Goal: Task Accomplishment & Management: Use online tool/utility

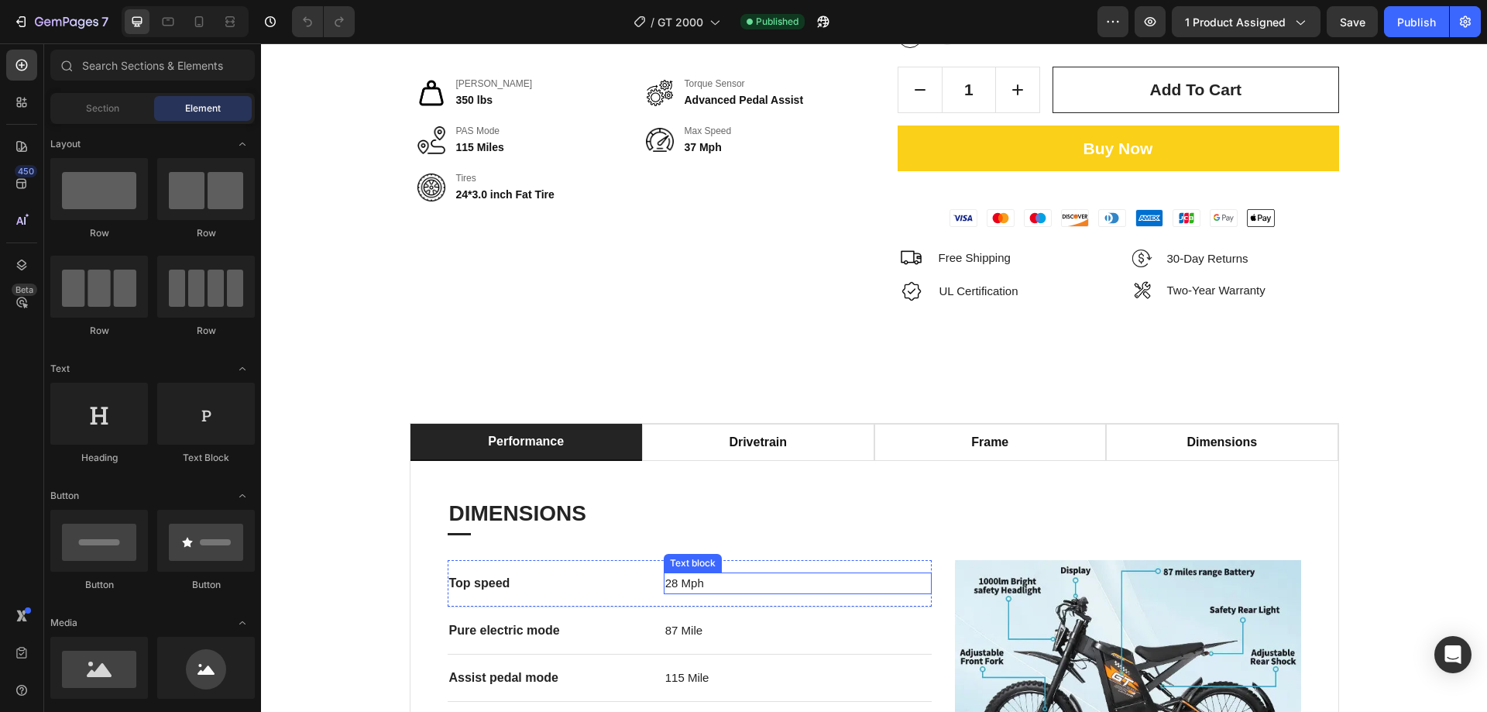
scroll to position [232, 0]
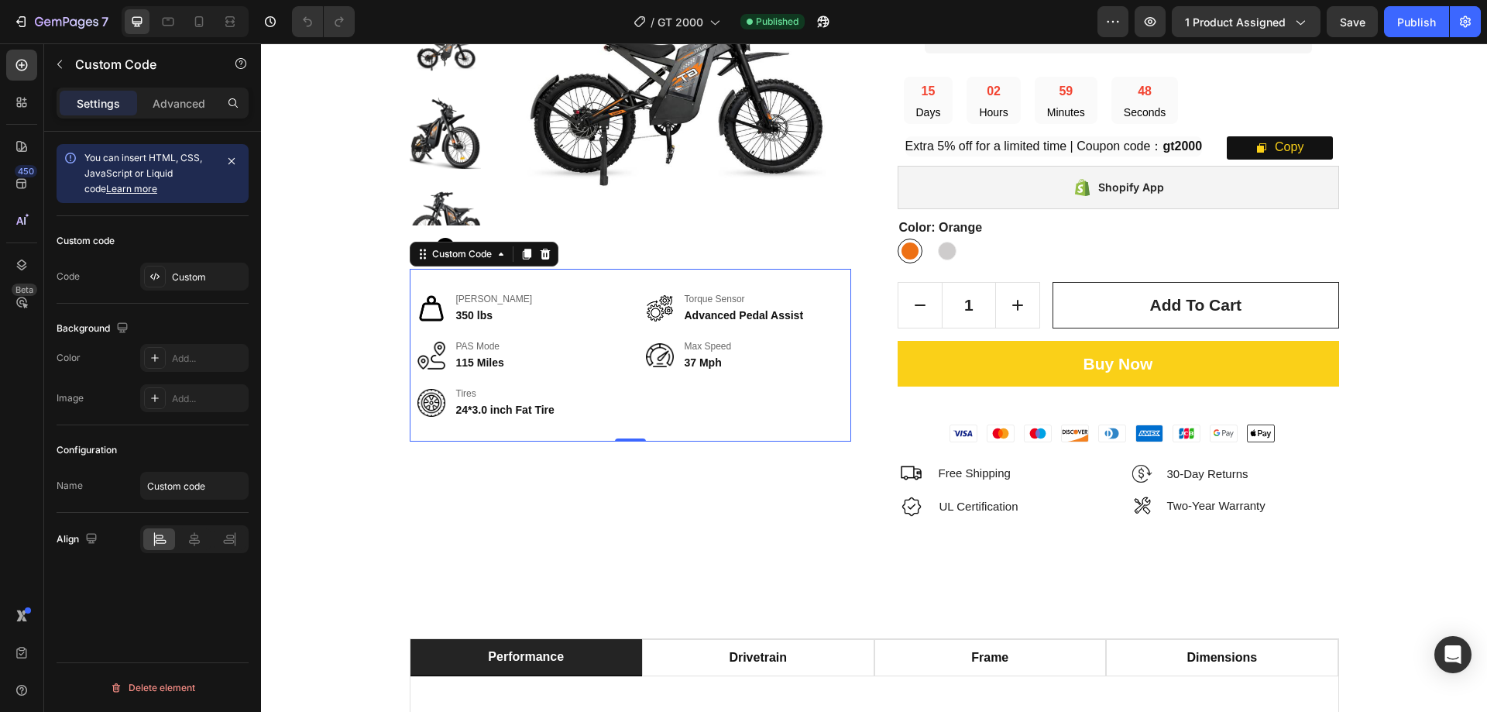
drag, startPoint x: 698, startPoint y: 353, endPoint x: 754, endPoint y: 408, distance: 78.8
click at [233, 283] on div "Custom" at bounding box center [208, 277] width 73 height 14
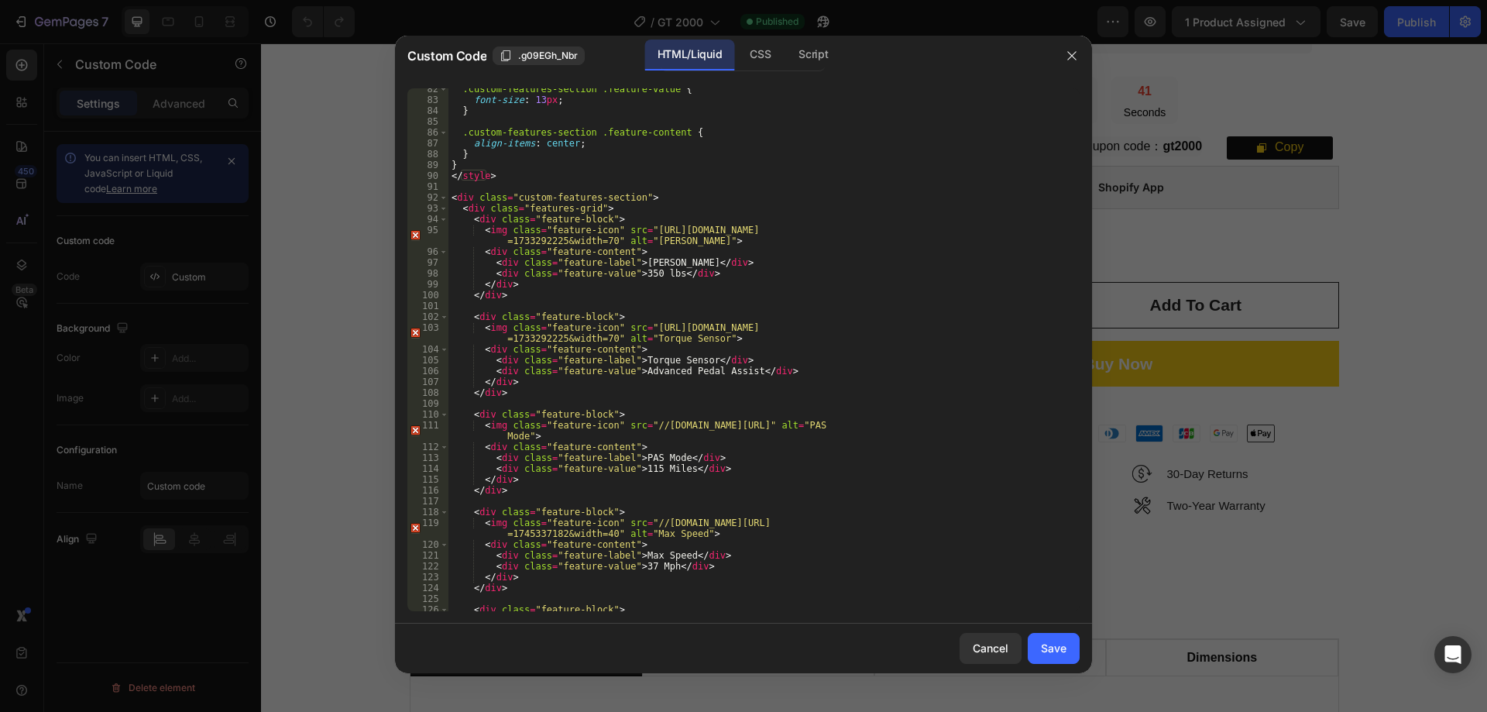
scroll to position [984, 0]
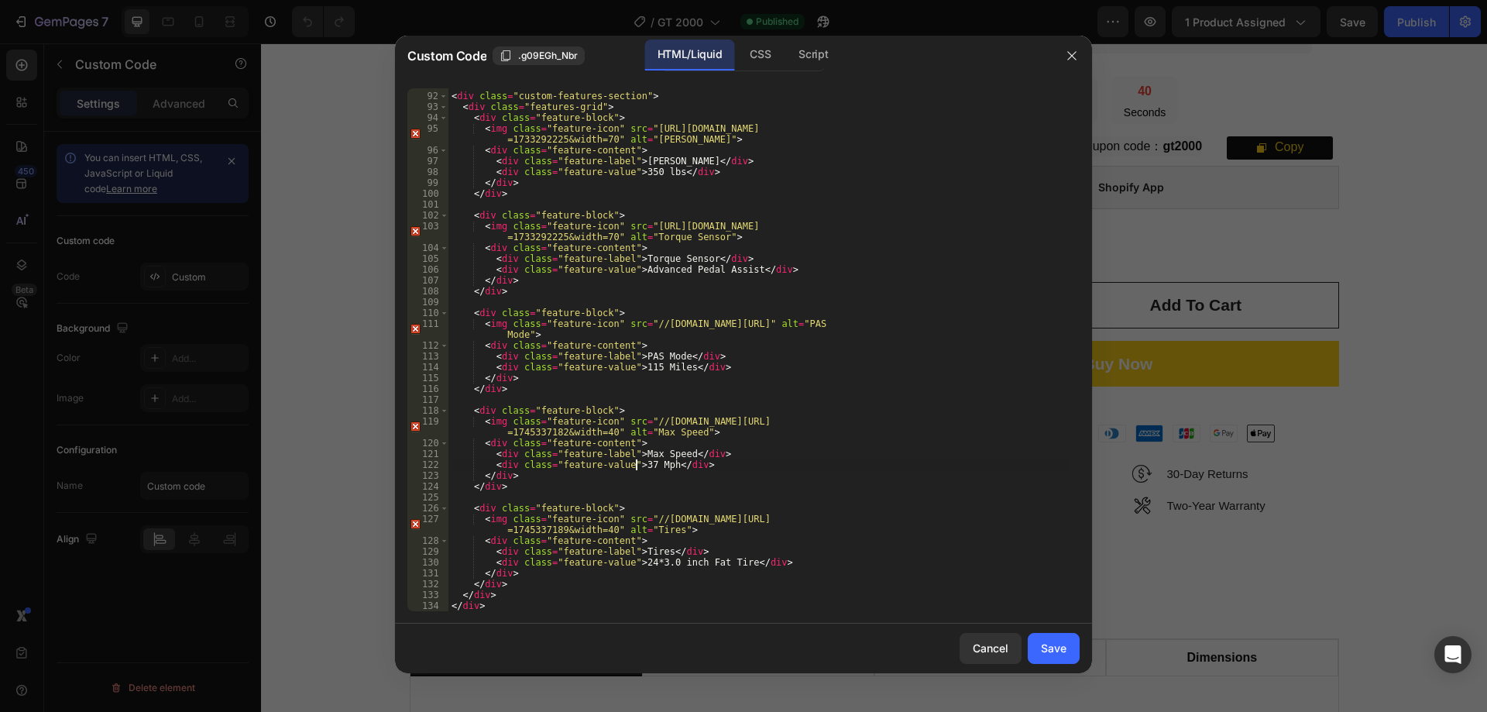
click at [633, 465] on div "< div class = "custom-features-section" > < div class = "features-grid" > < div…" at bounding box center [757, 352] width 619 height 544
click at [746, 447] on div "< div class = "custom-features-section" > < div class = "features-grid" > < div…" at bounding box center [757, 352] width 619 height 544
type textarea "<div class="feature-content">"
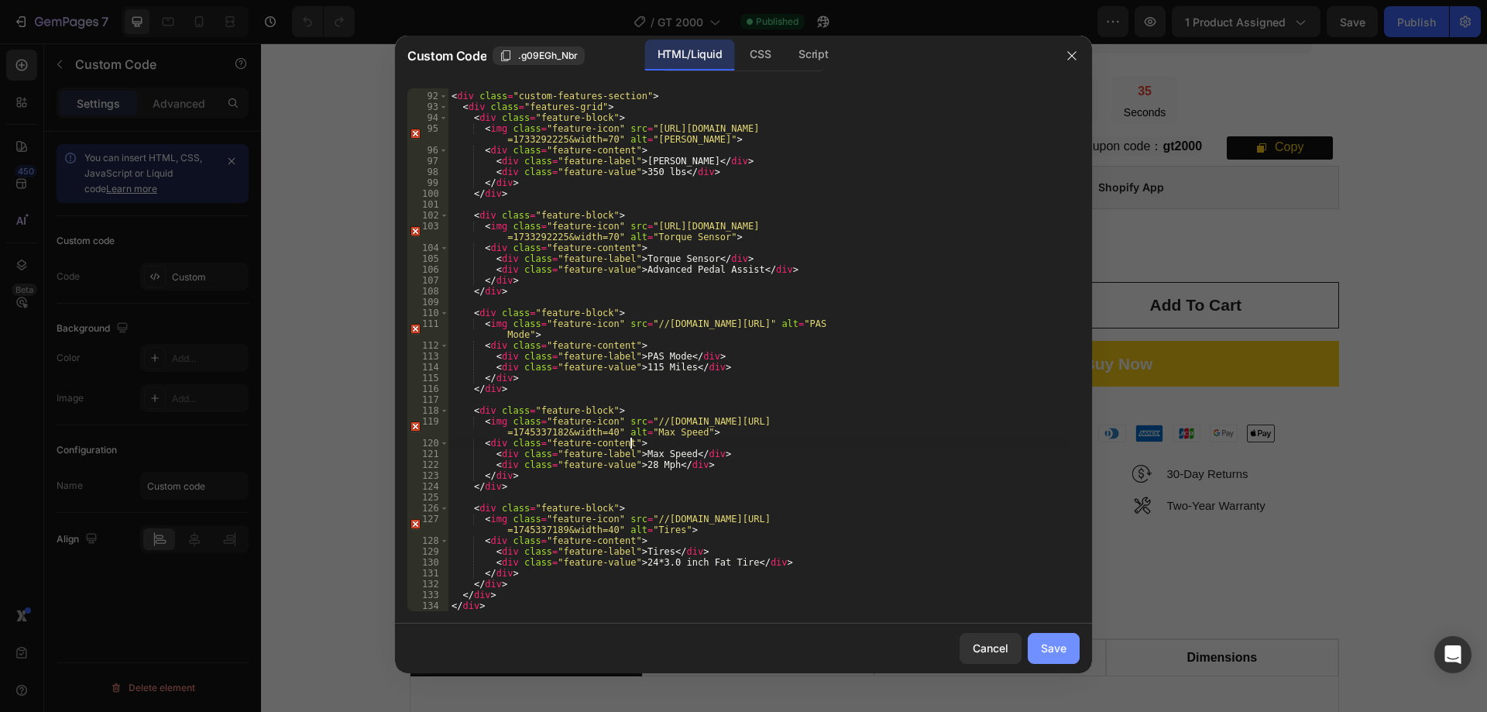
click at [1066, 640] on button "Save" at bounding box center [1053, 648] width 52 height 31
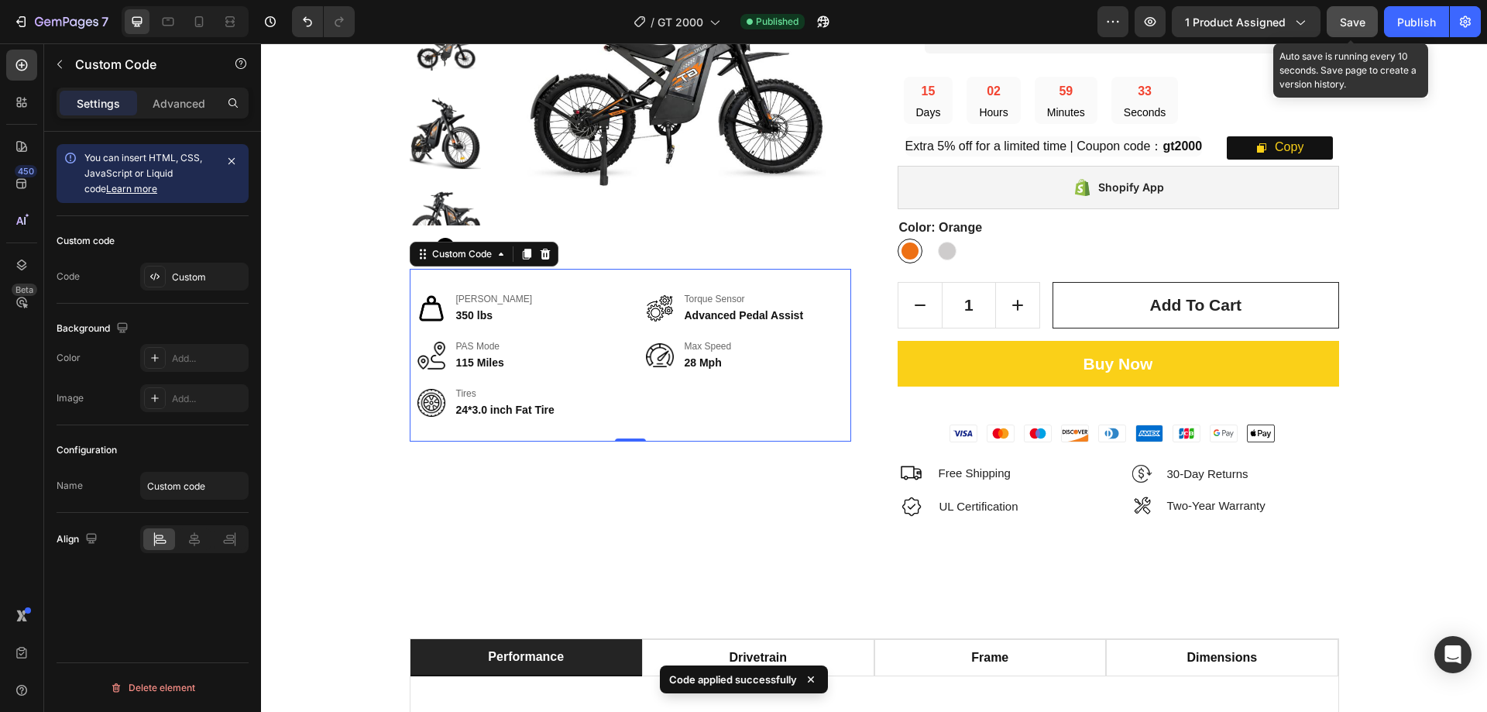
click at [1346, 23] on span "Save" at bounding box center [1352, 21] width 26 height 13
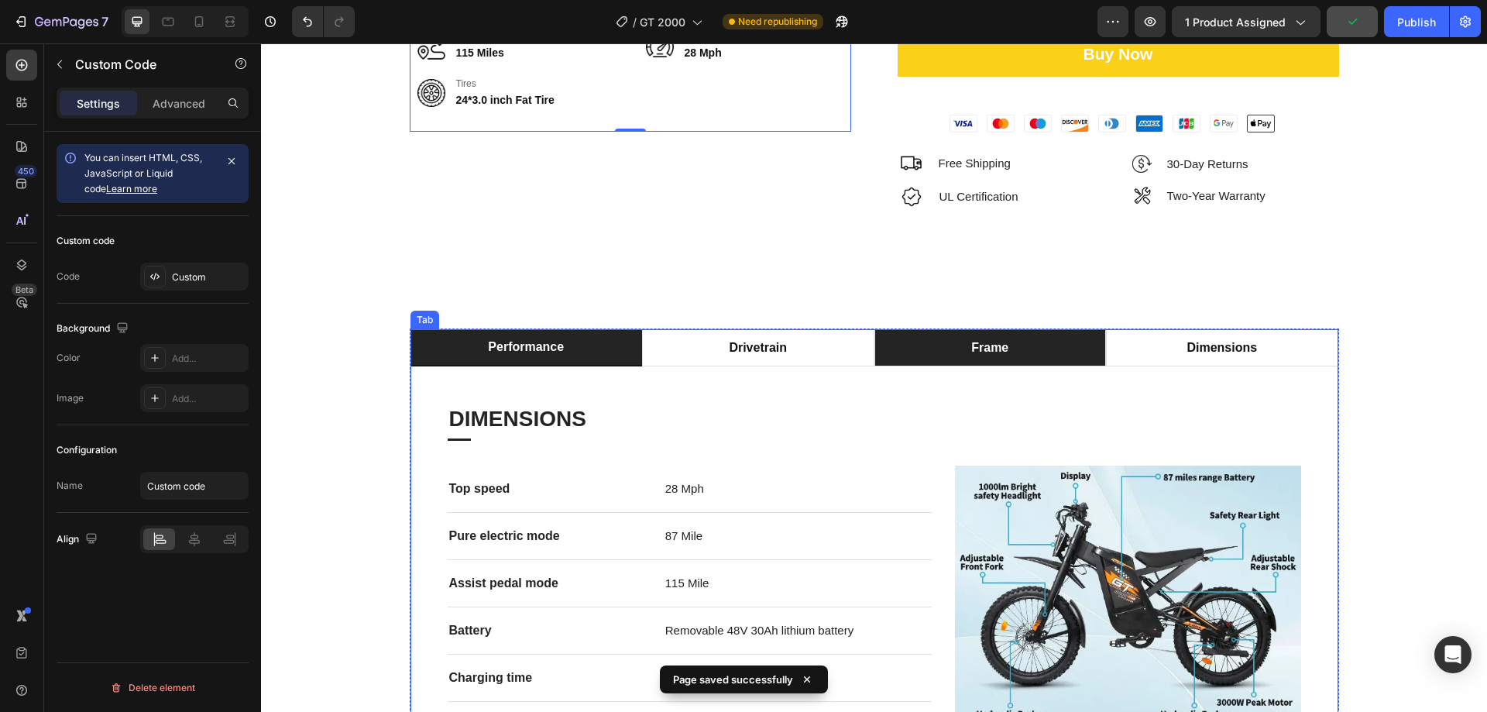
scroll to position [852, 0]
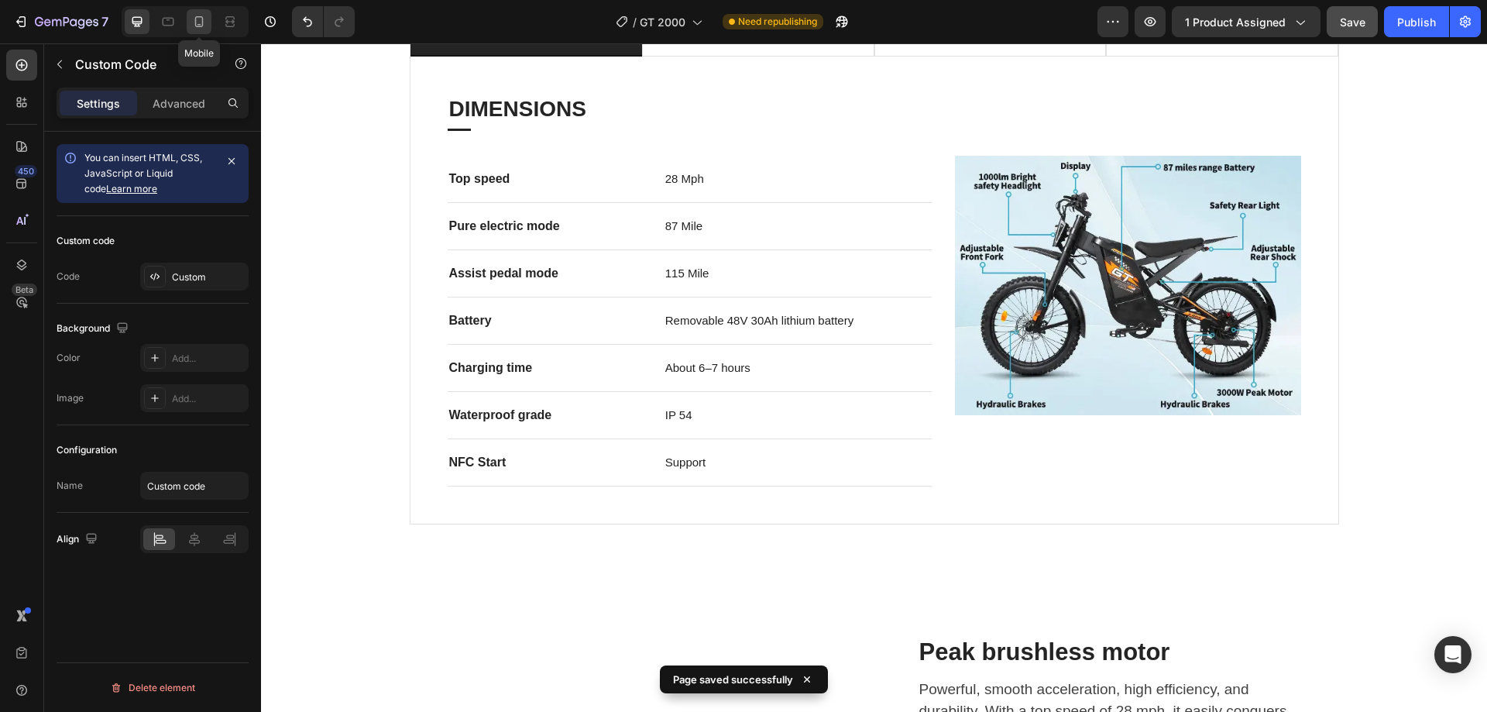
click at [198, 22] on icon at bounding box center [198, 21] width 15 height 15
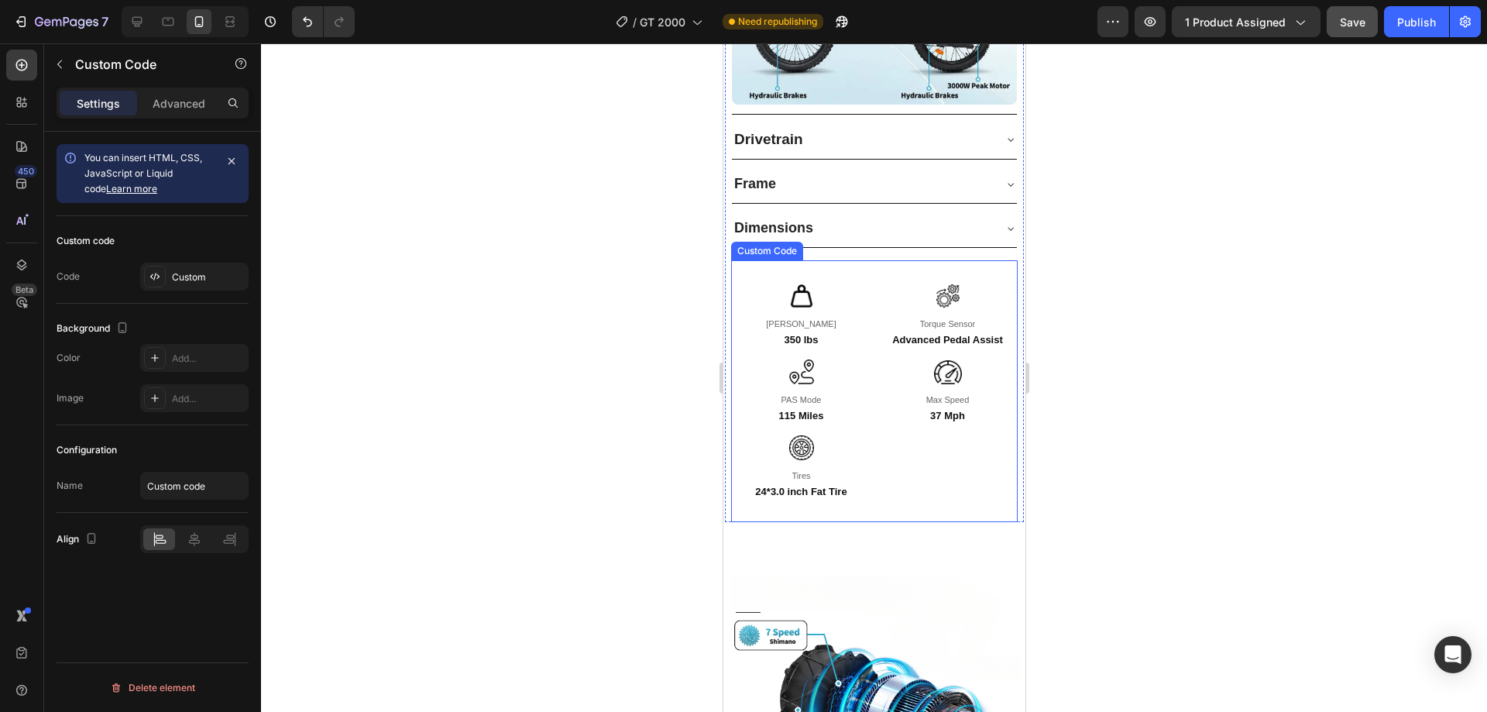
scroll to position [1843, 0]
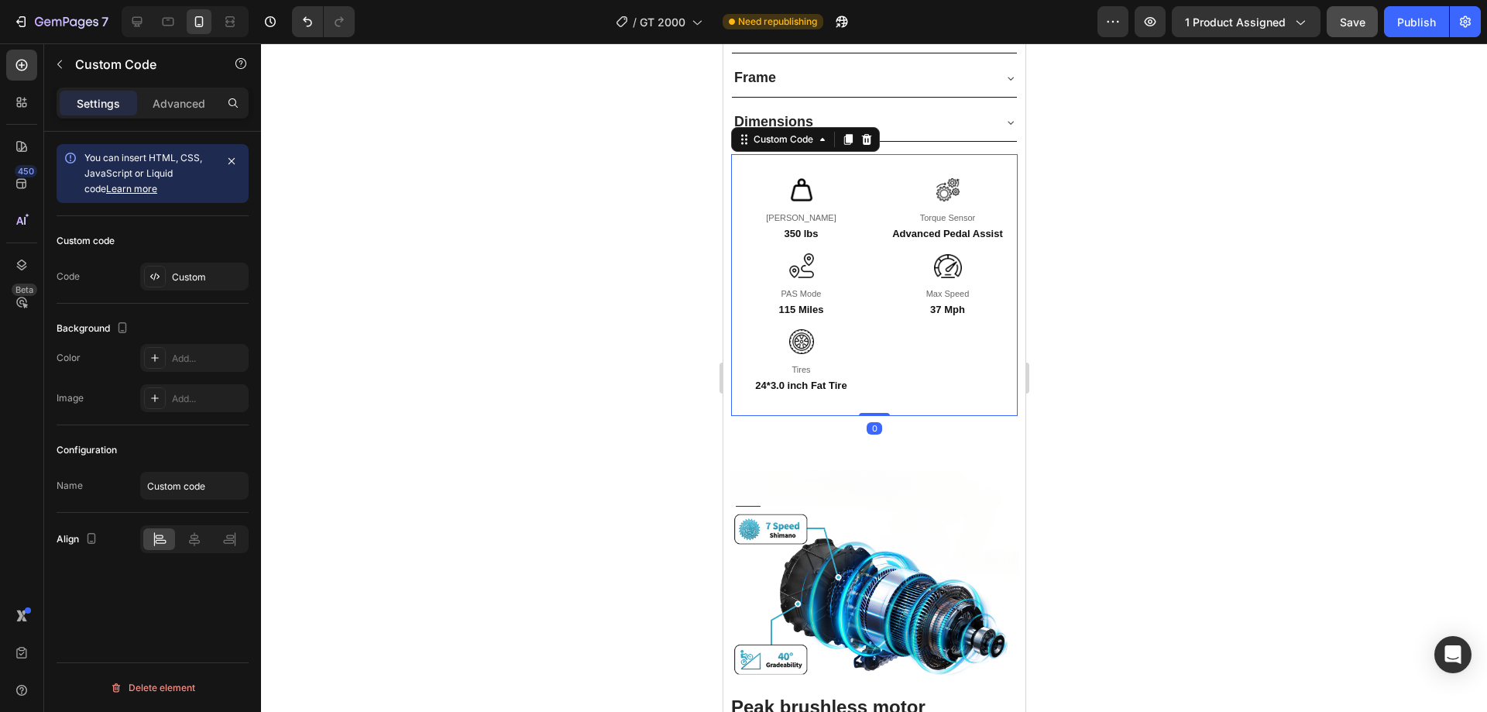
click at [892, 310] on div "Max Load 350 lbs Torque Sensor Advanced Pedal Assist PAS Mode 115 Miles Max Spe…" at bounding box center [873, 285] width 286 height 262
click at [164, 292] on div "Custom code Code Custom" at bounding box center [153, 259] width 192 height 87
click at [166, 286] on div "Custom" at bounding box center [194, 276] width 108 height 28
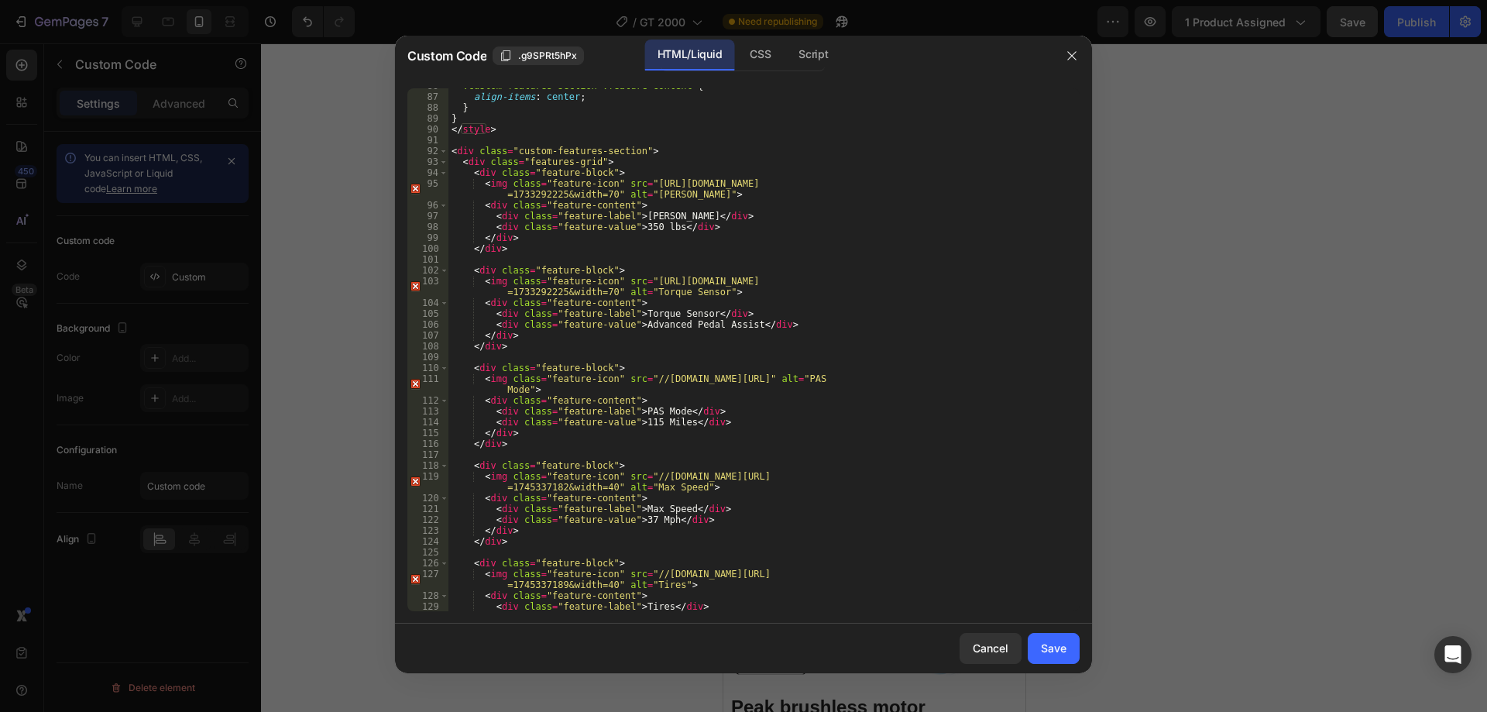
scroll to position [984, 0]
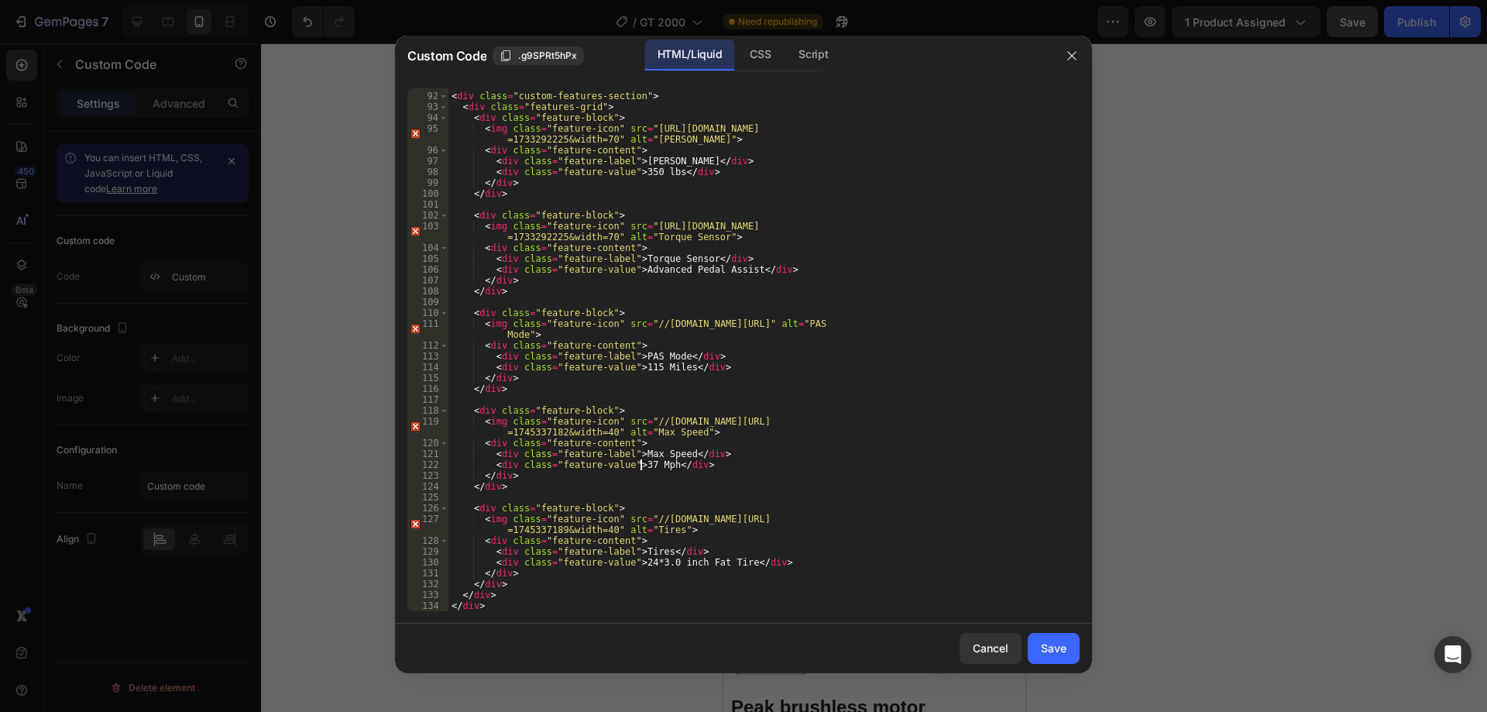
click at [640, 467] on div "< div class = "custom-features-section" > < div class = "features-grid" > < div…" at bounding box center [757, 352] width 619 height 544
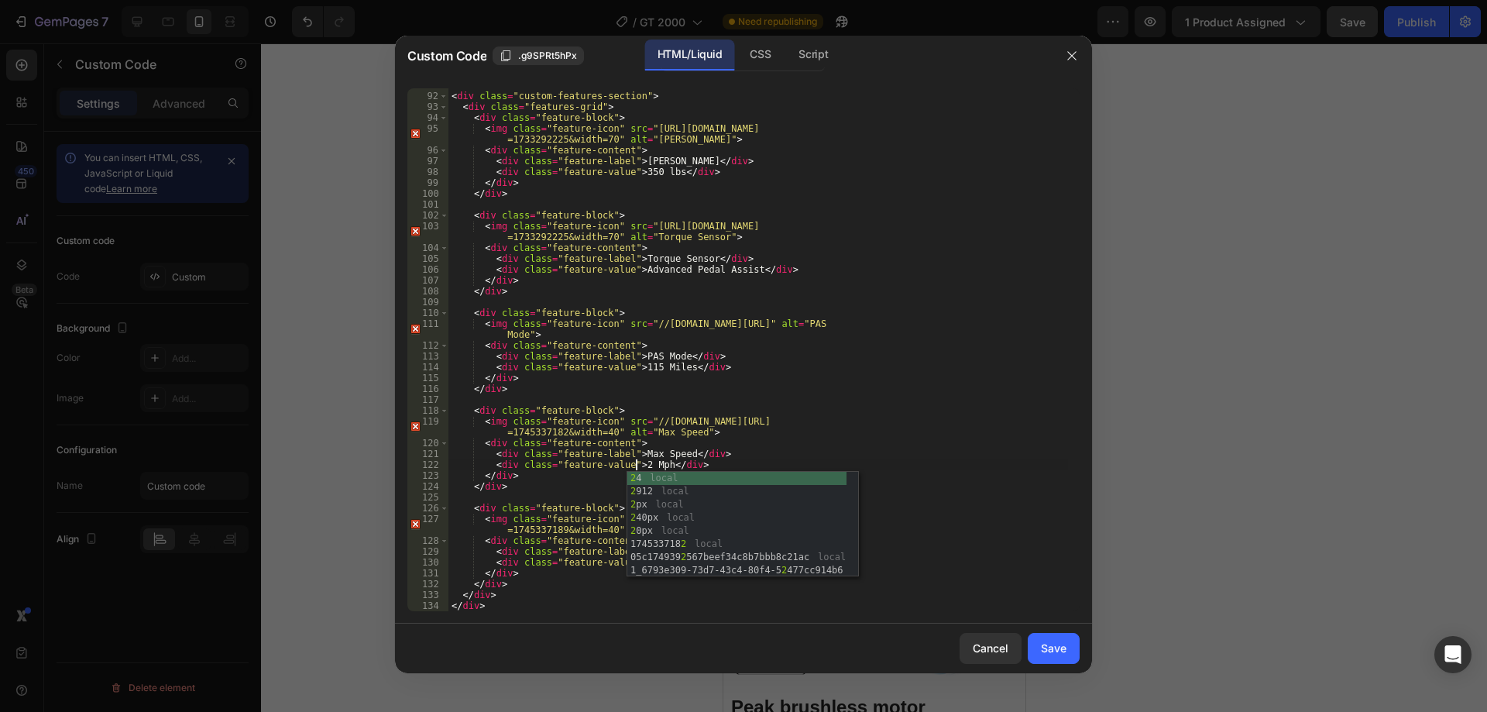
scroll to position [0, 15]
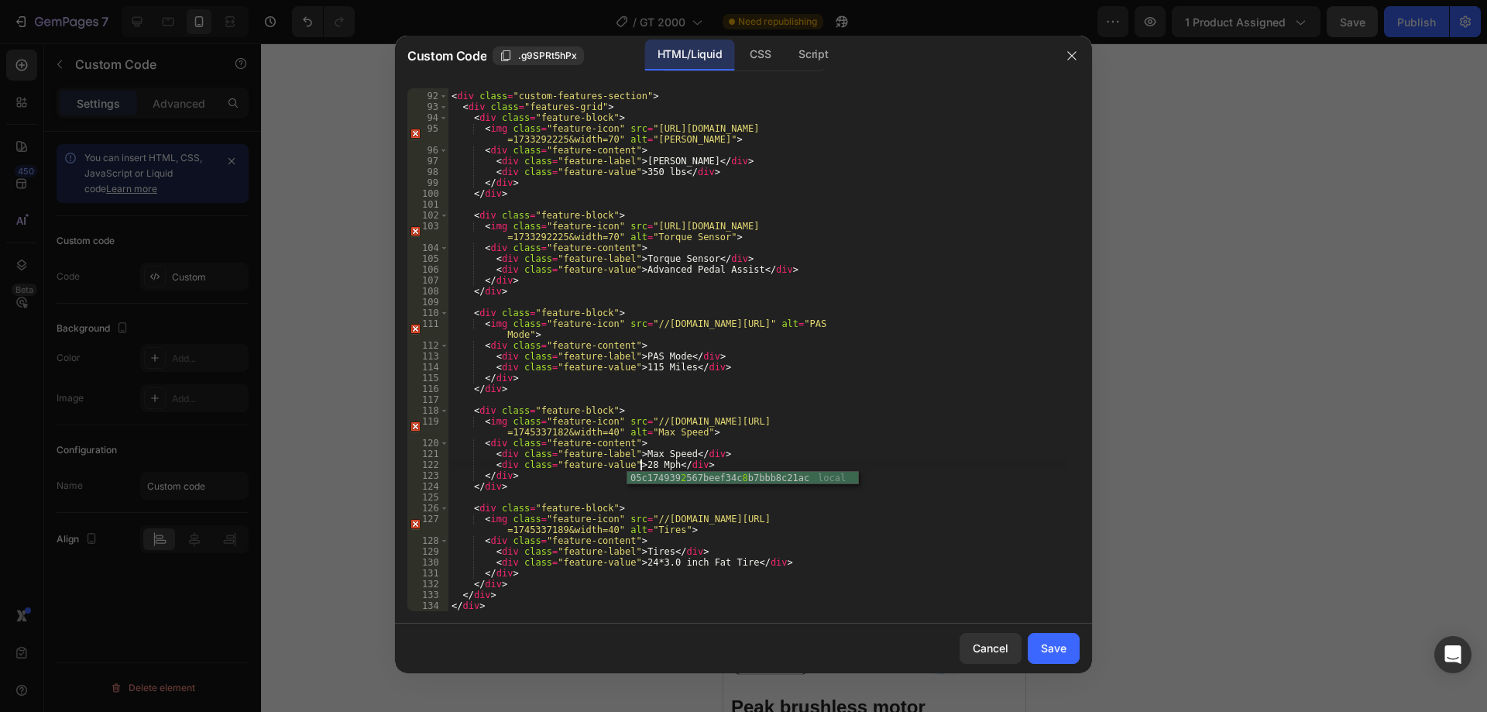
click at [719, 449] on div "< div class = "custom-features-section" > < div class = "features-grid" > < div…" at bounding box center [757, 352] width 619 height 544
type textarea "<div class="feature-label">Max Speed</div>"
click at [1054, 644] on div "Save" at bounding box center [1054, 648] width 26 height 16
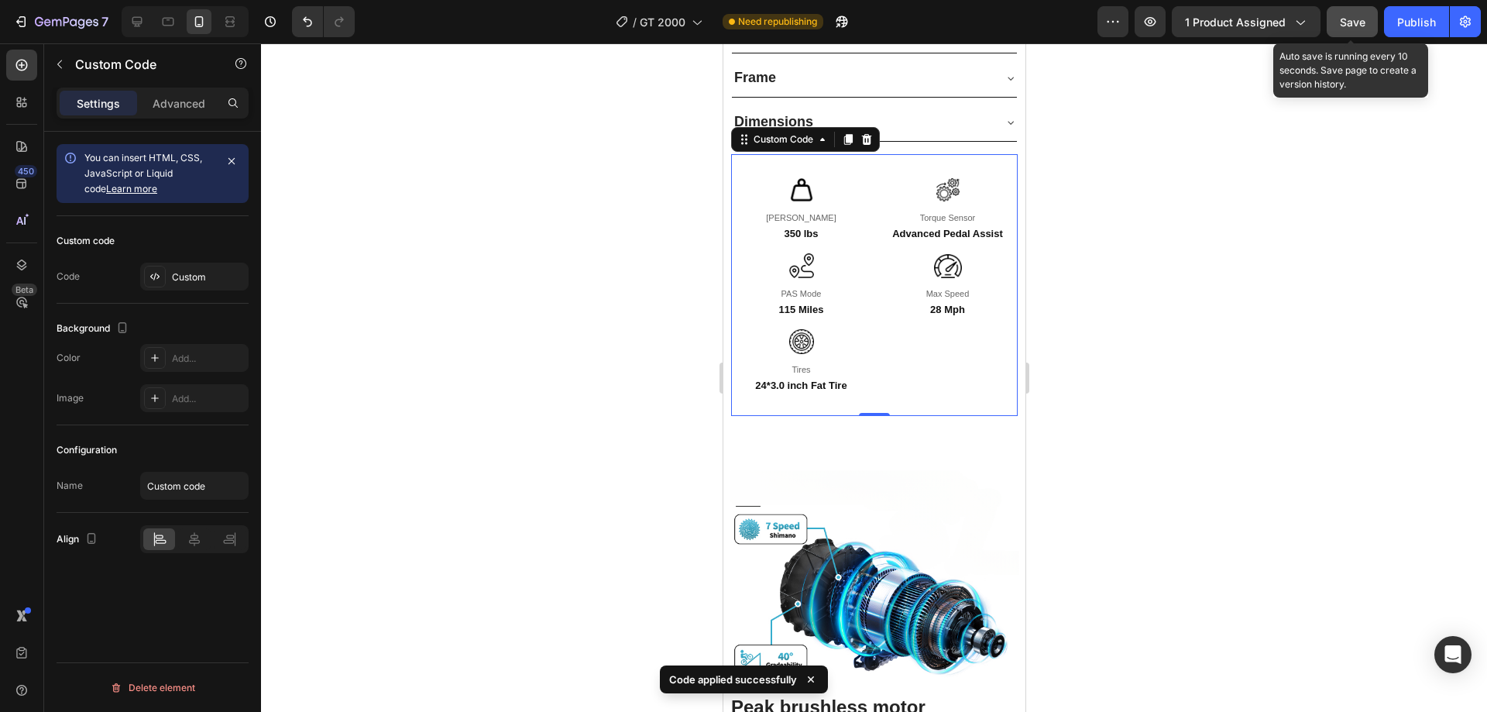
click at [1354, 28] on span "Save" at bounding box center [1352, 21] width 26 height 13
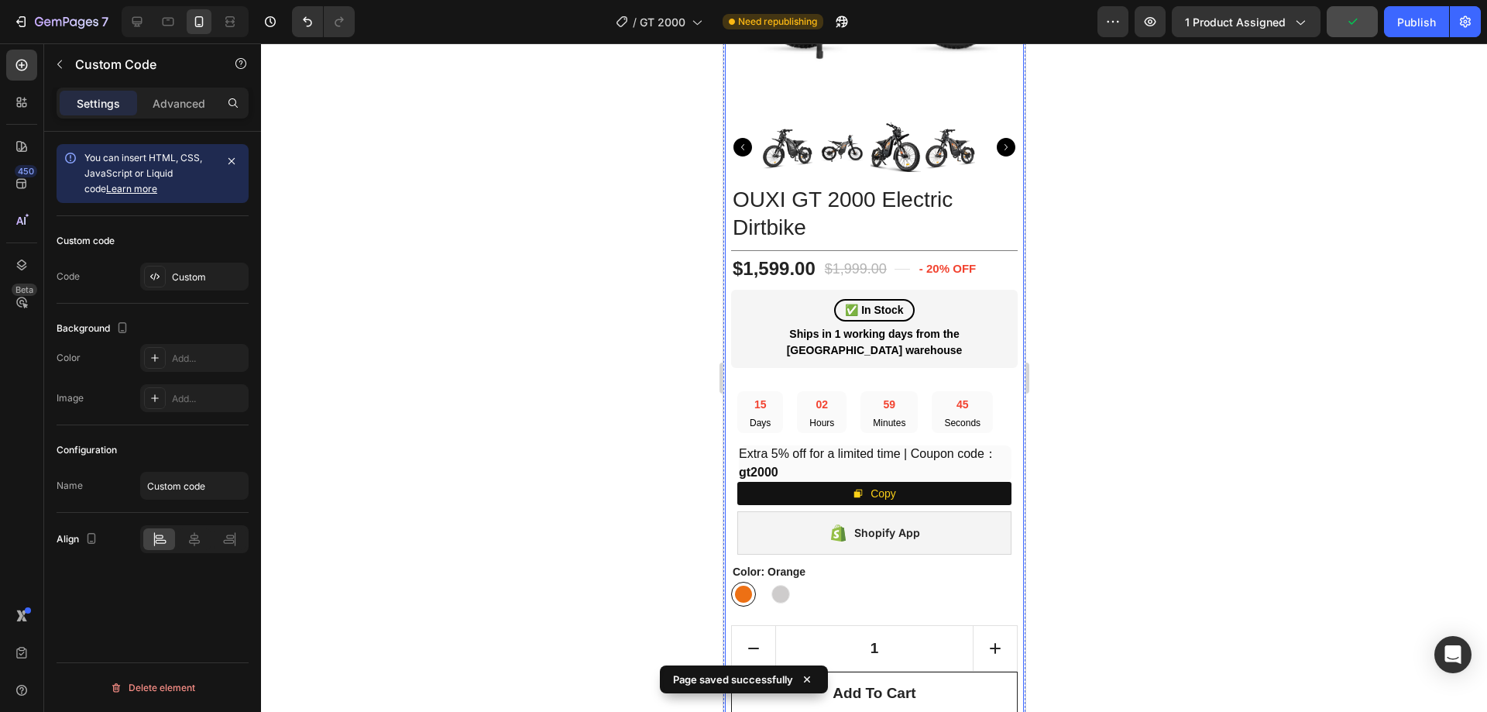
scroll to position [294, 0]
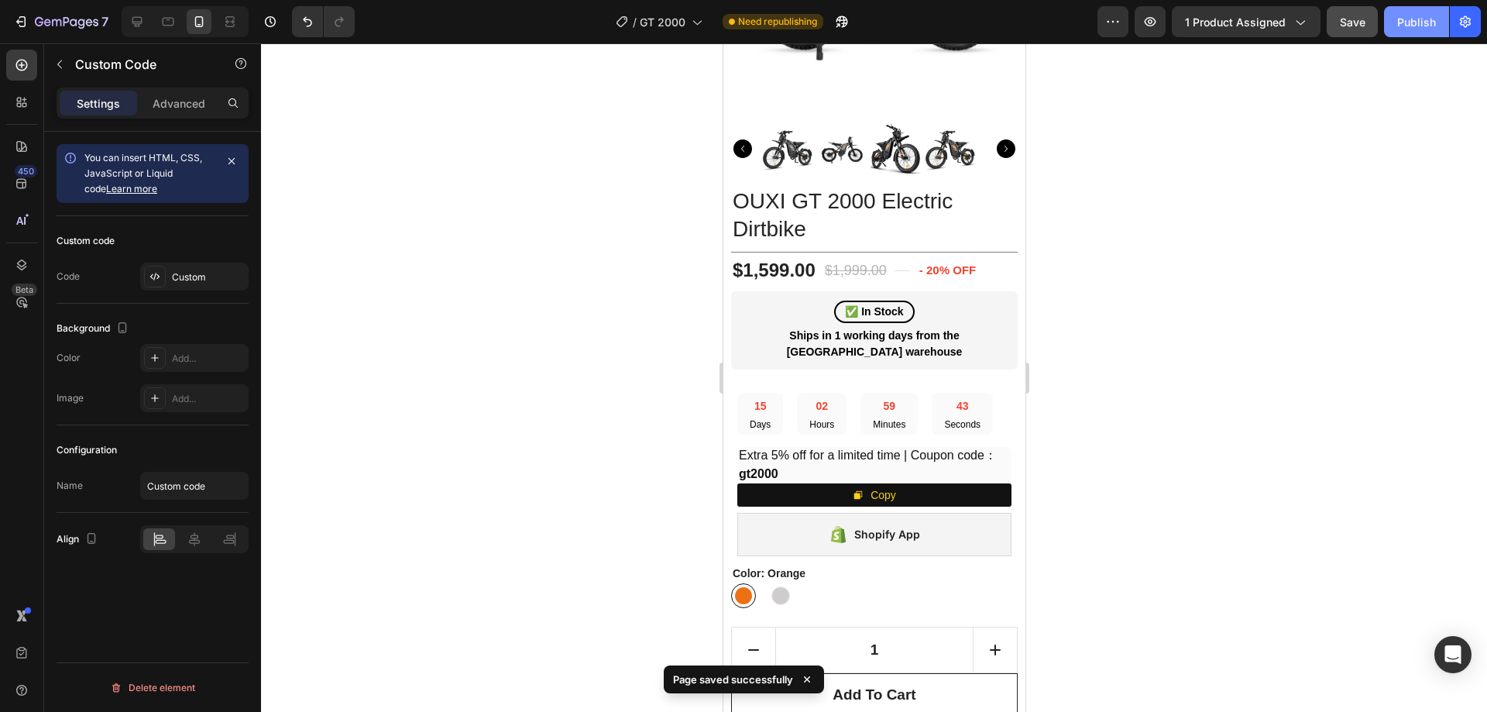
click at [1406, 30] on button "Publish" at bounding box center [1416, 21] width 65 height 31
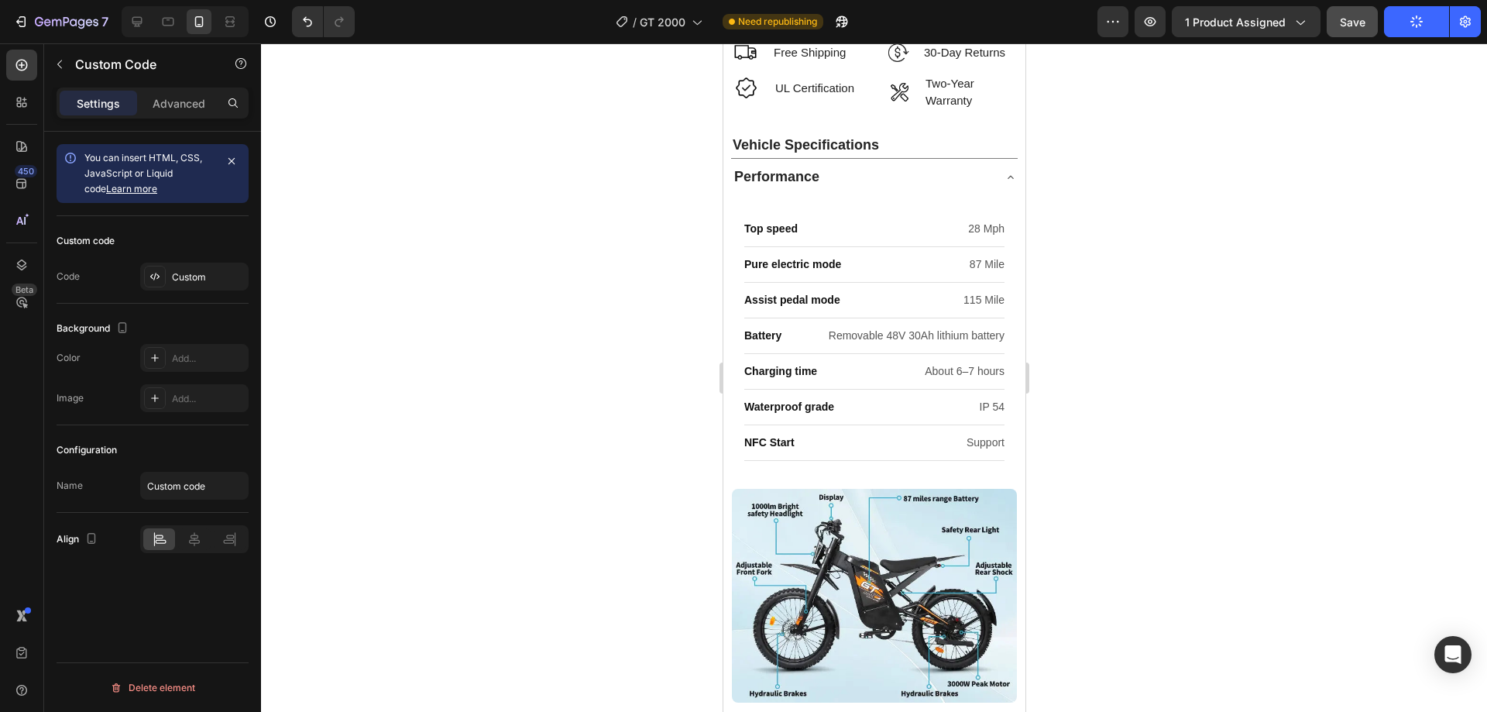
scroll to position [1146, 0]
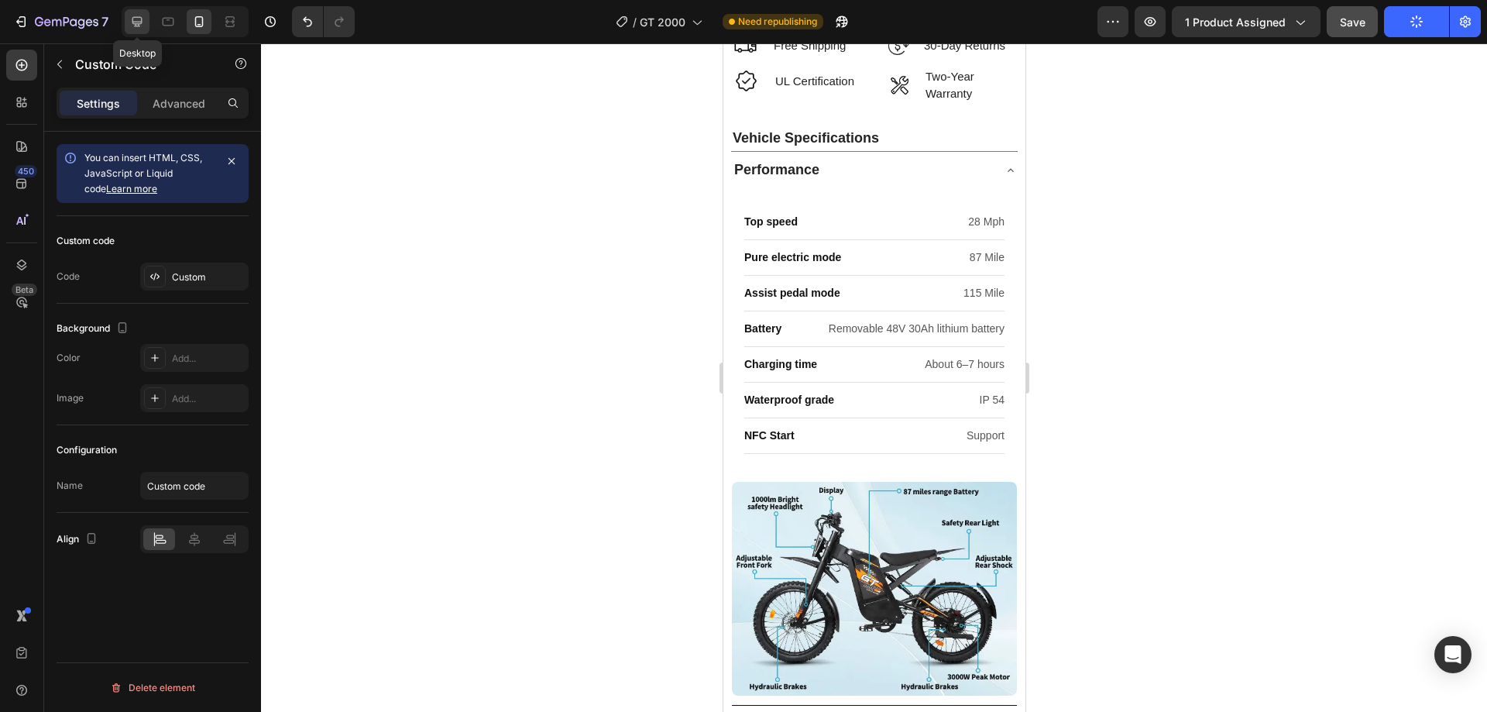
click at [146, 15] on div at bounding box center [137, 21] width 25 height 25
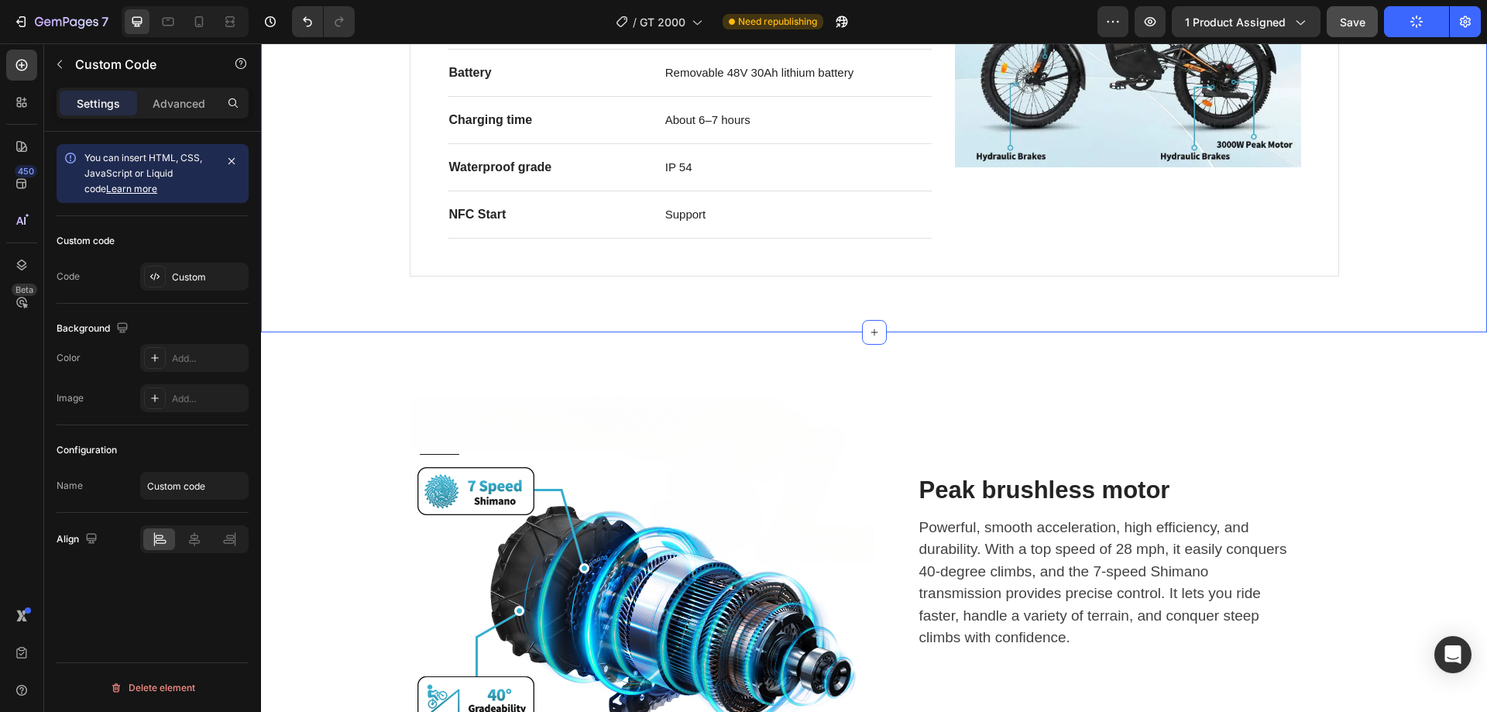
scroll to position [903, 0]
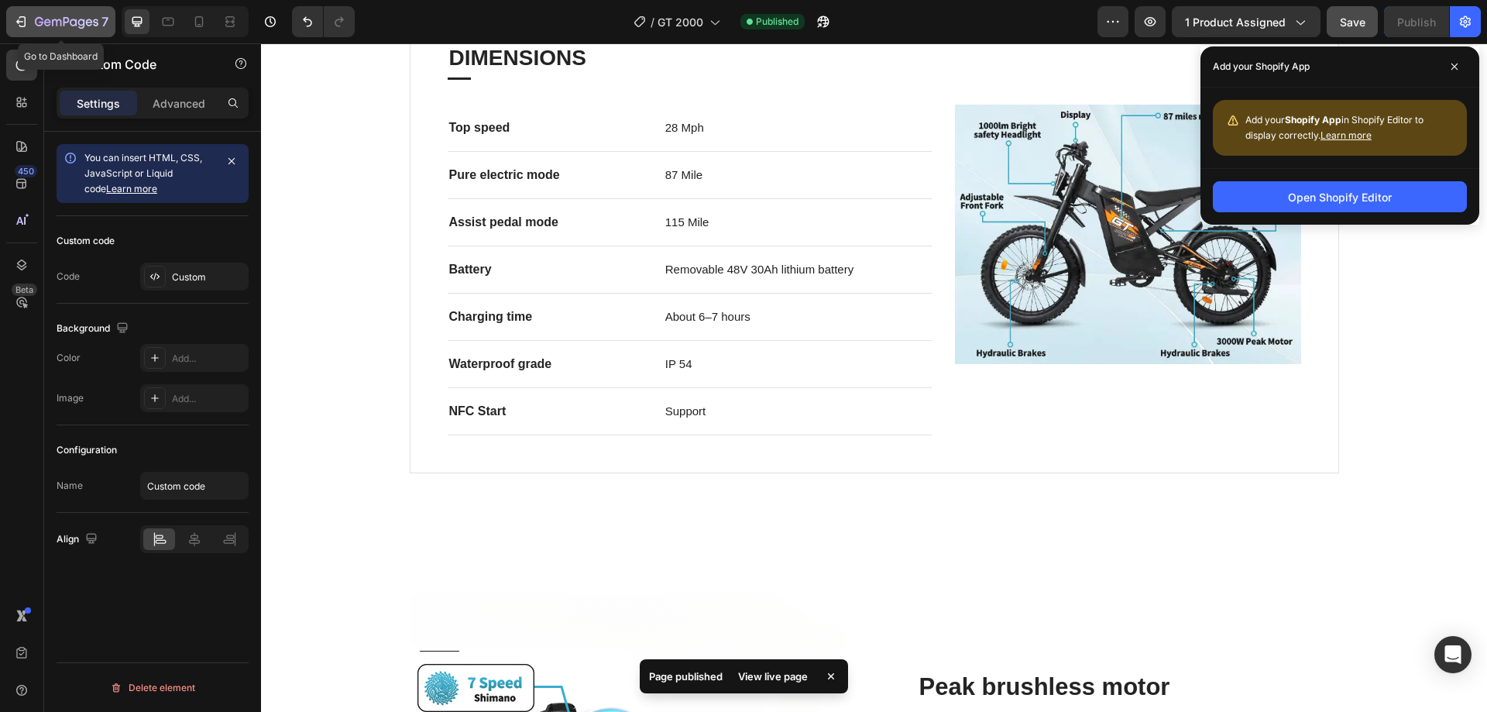
click at [26, 33] on button "7" at bounding box center [60, 21] width 109 height 31
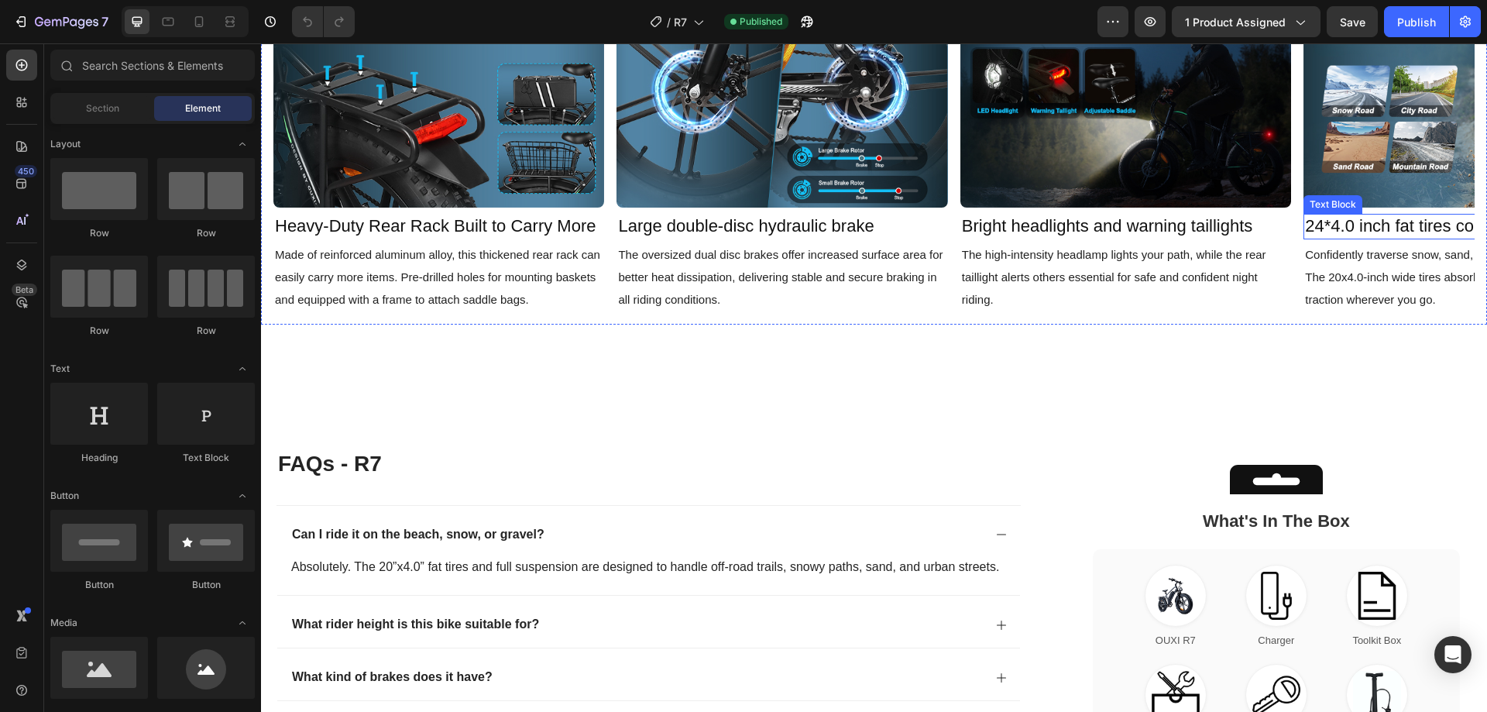
scroll to position [3898, 0]
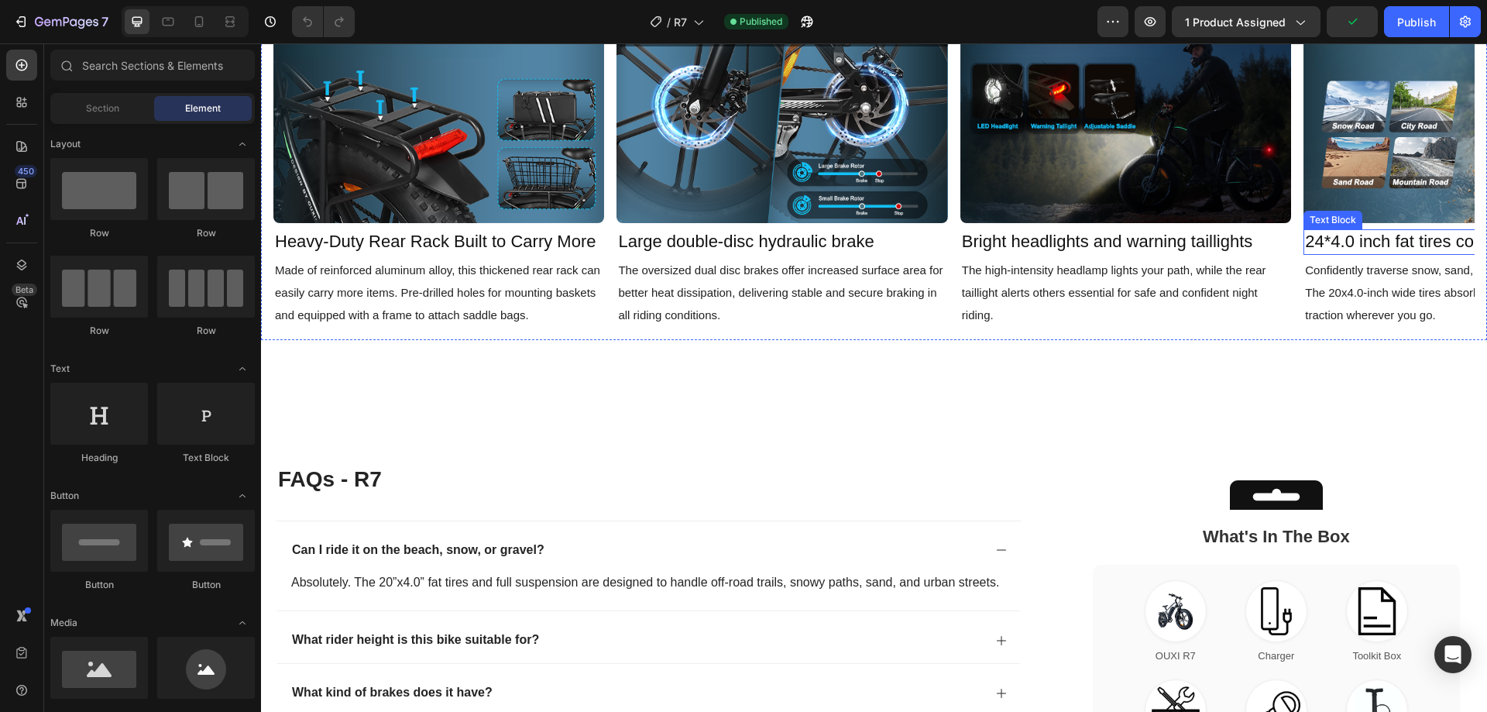
click at [1354, 248] on span "24*4.0 inch fat tires conquer all terrains" at bounding box center [1453, 240] width 296 height 19
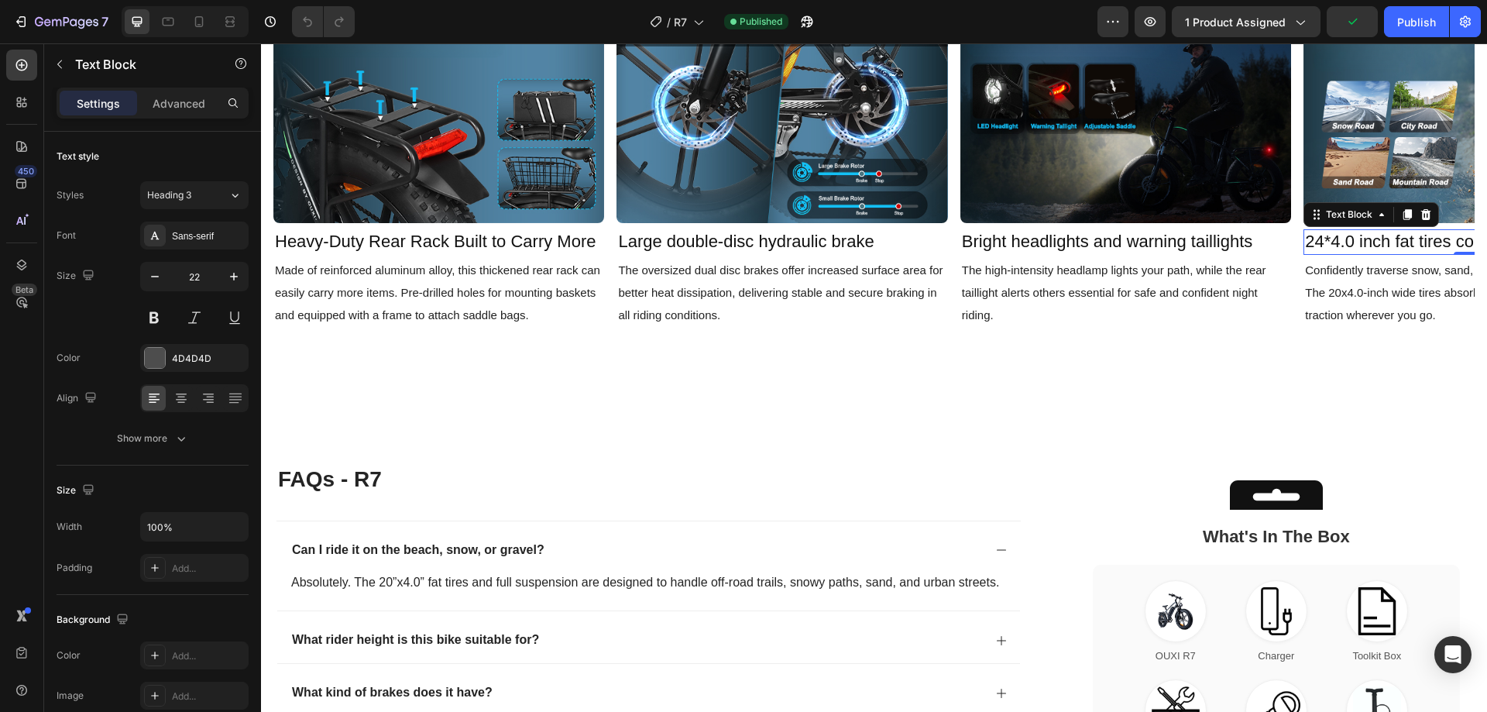
click at [1344, 245] on span "24*4.0 inch fat tires conquer all terrains" at bounding box center [1453, 240] width 296 height 19
click at [1325, 245] on span "24*4.0 inch fat tires conquer all terrains" at bounding box center [1453, 240] width 296 height 19
click at [1262, 300] on span "The high-intensity headlamp lights your path, while the rear taillight alerts o…" at bounding box center [1114, 292] width 304 height 58
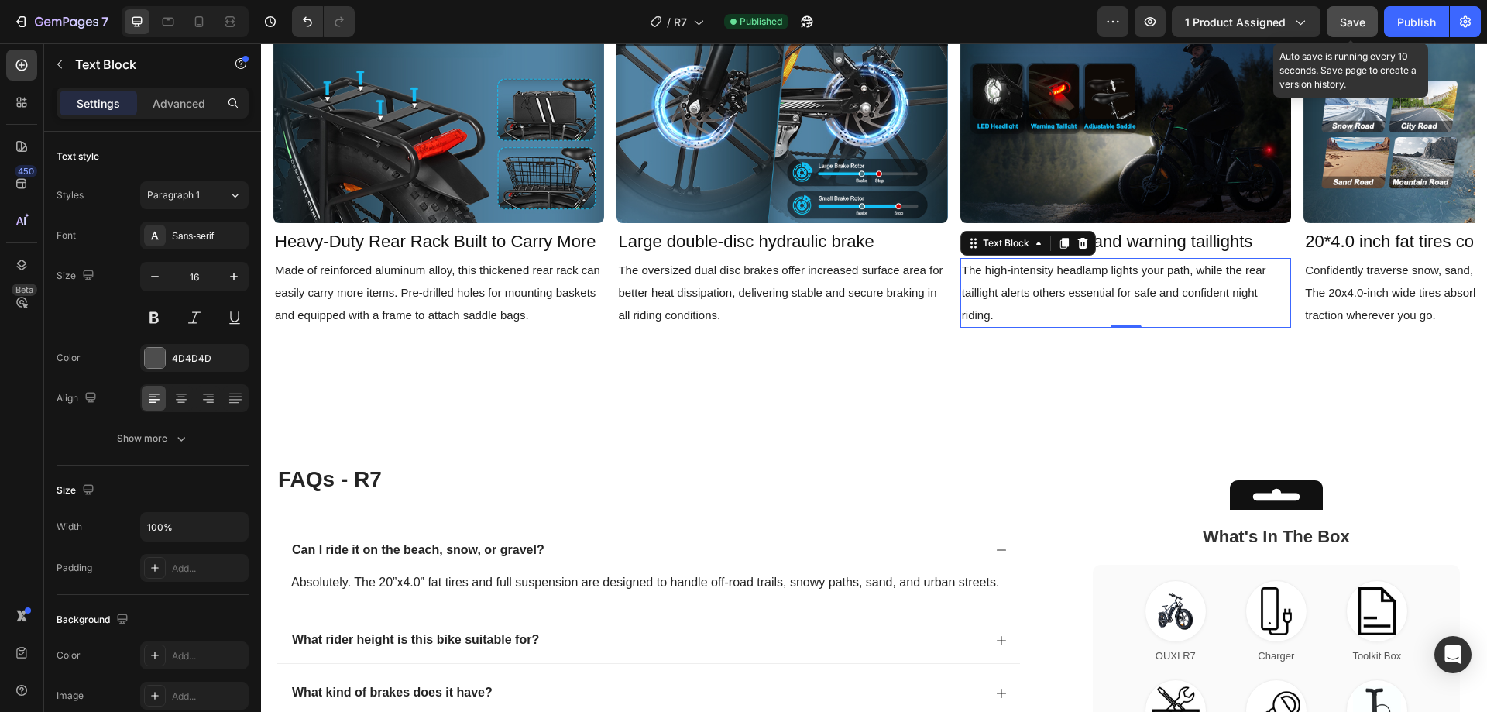
click at [1355, 26] on span "Save" at bounding box center [1352, 21] width 26 height 13
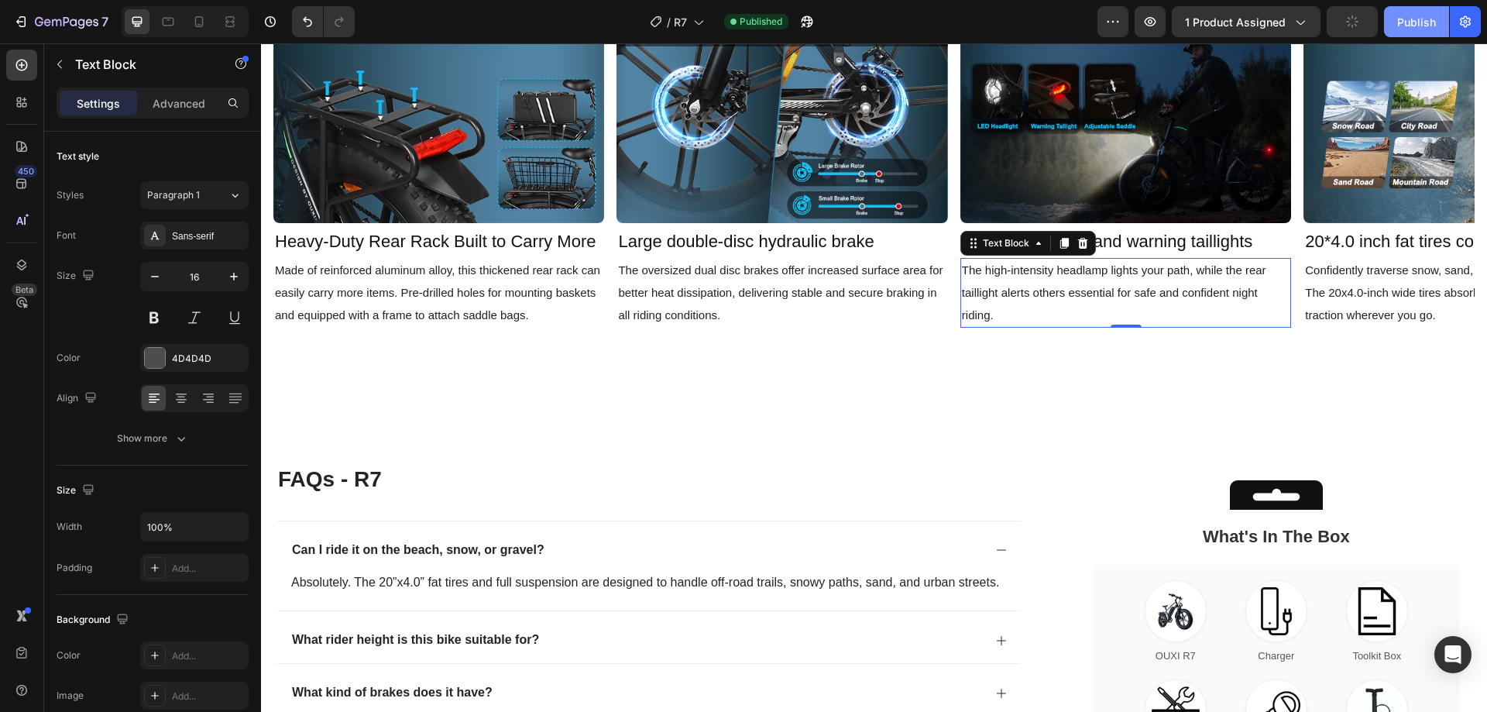
click at [1393, 27] on button "Publish" at bounding box center [1416, 21] width 65 height 31
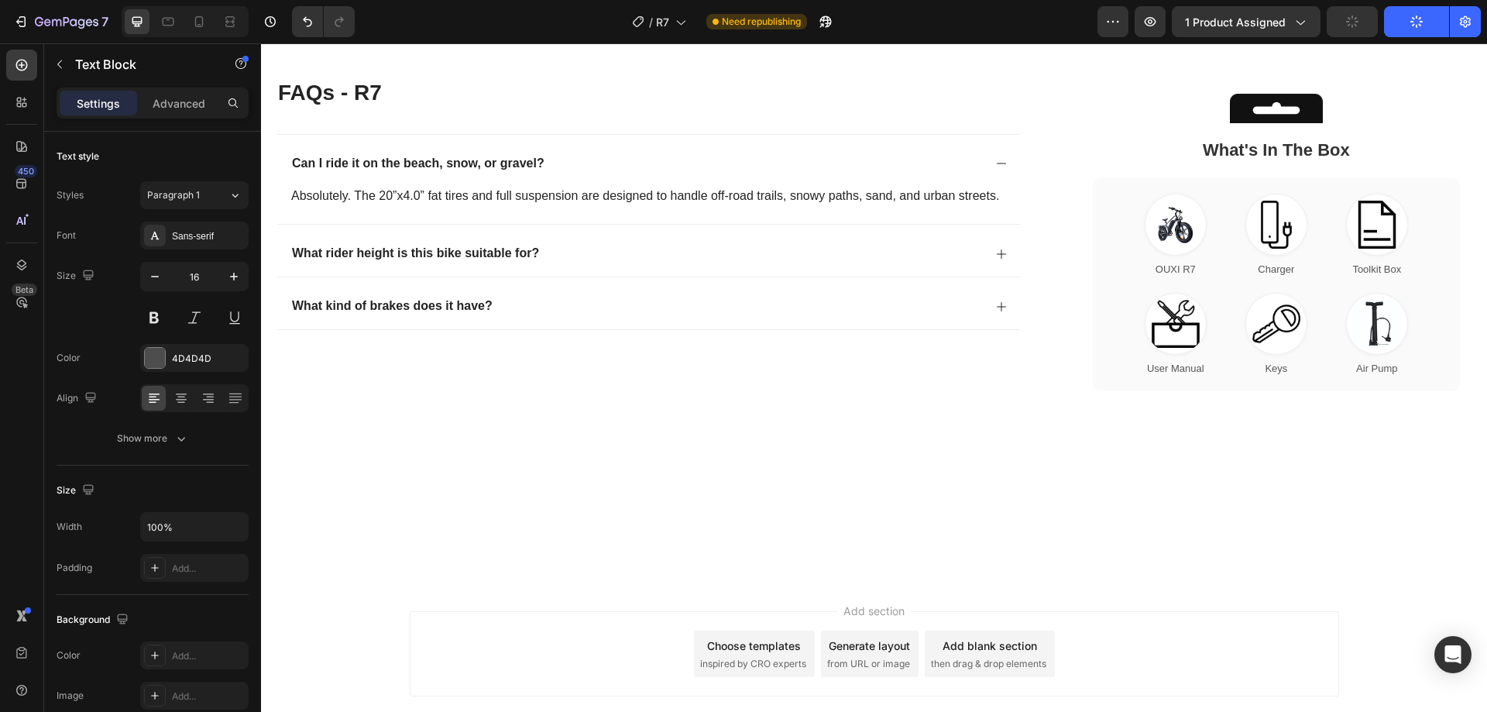
scroll to position [4285, 0]
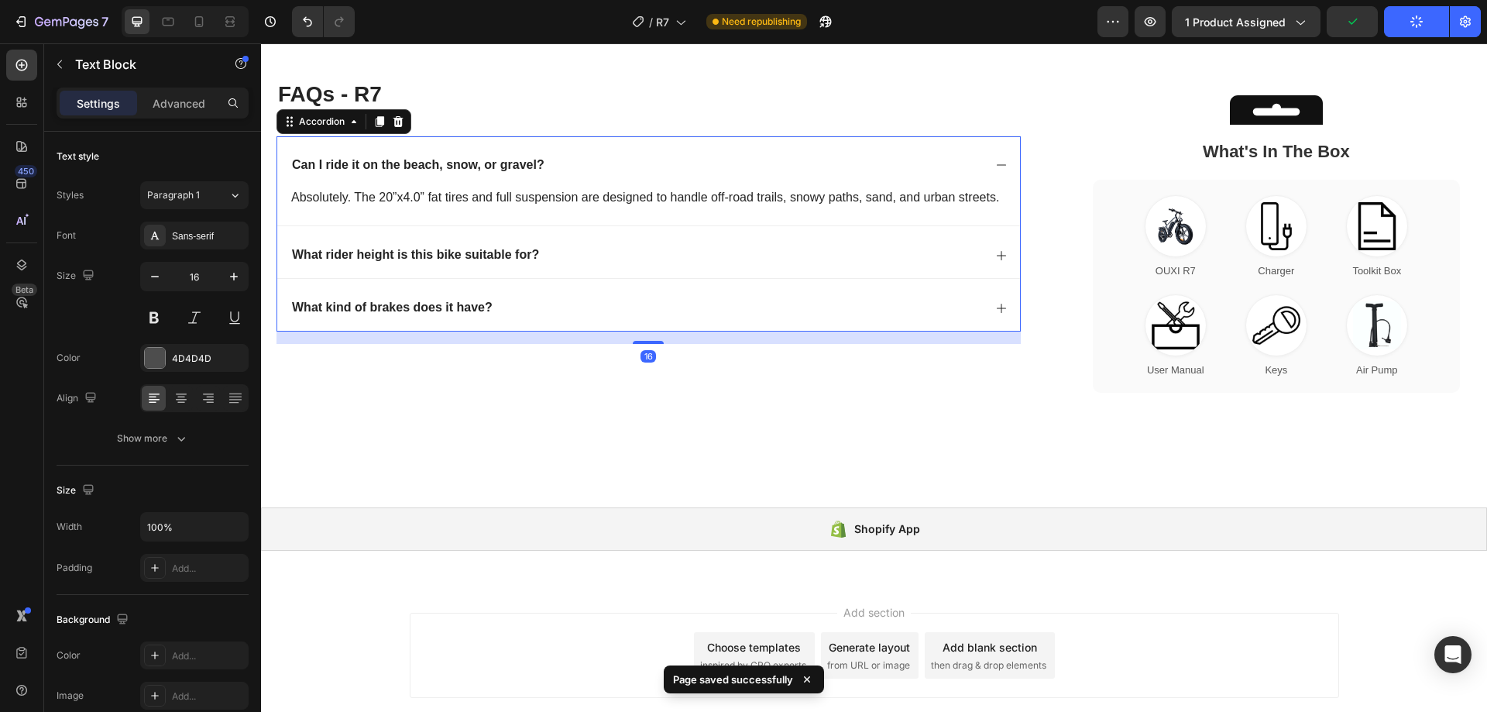
click at [965, 266] on div "What rider height is this bike suitable for?" at bounding box center [636, 255] width 693 height 21
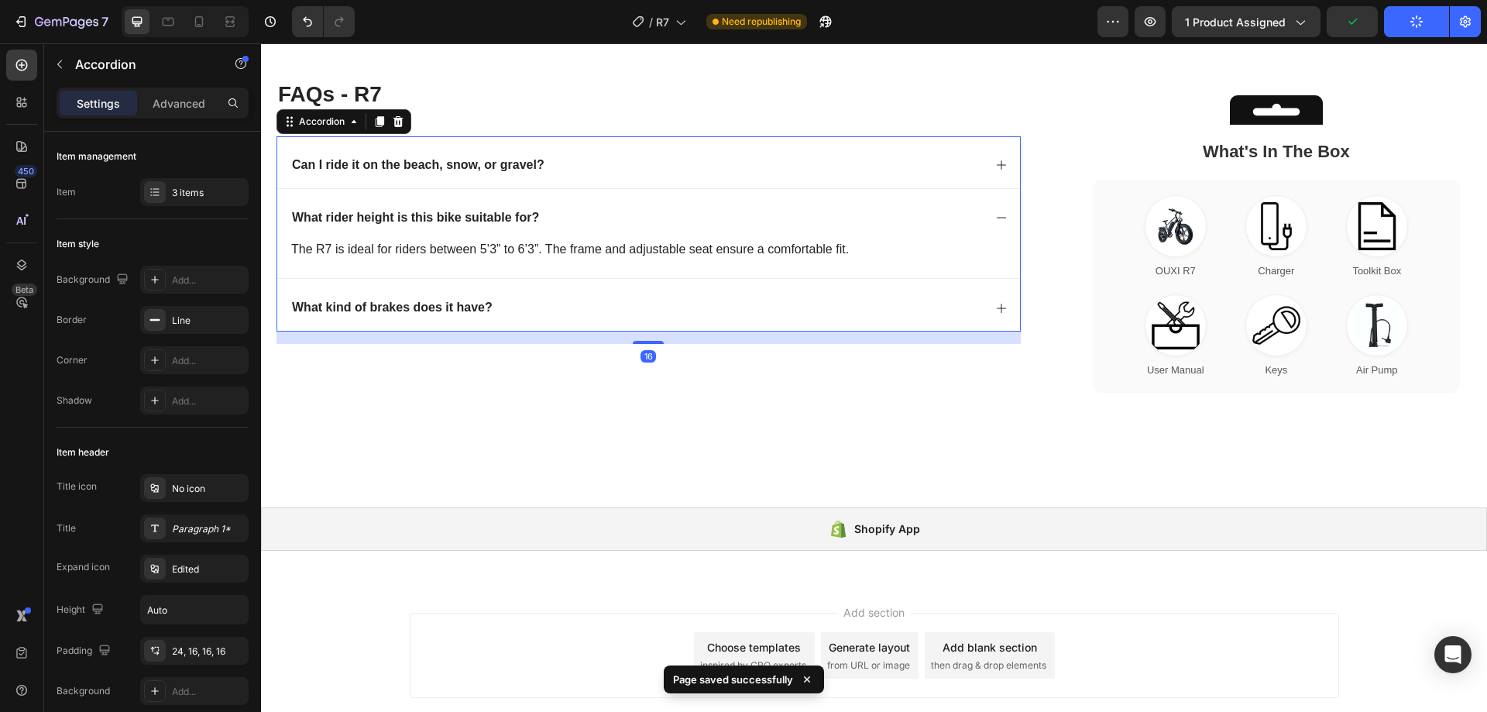
click at [786, 310] on div "What kind of brakes does it have?" at bounding box center [636, 307] width 693 height 21
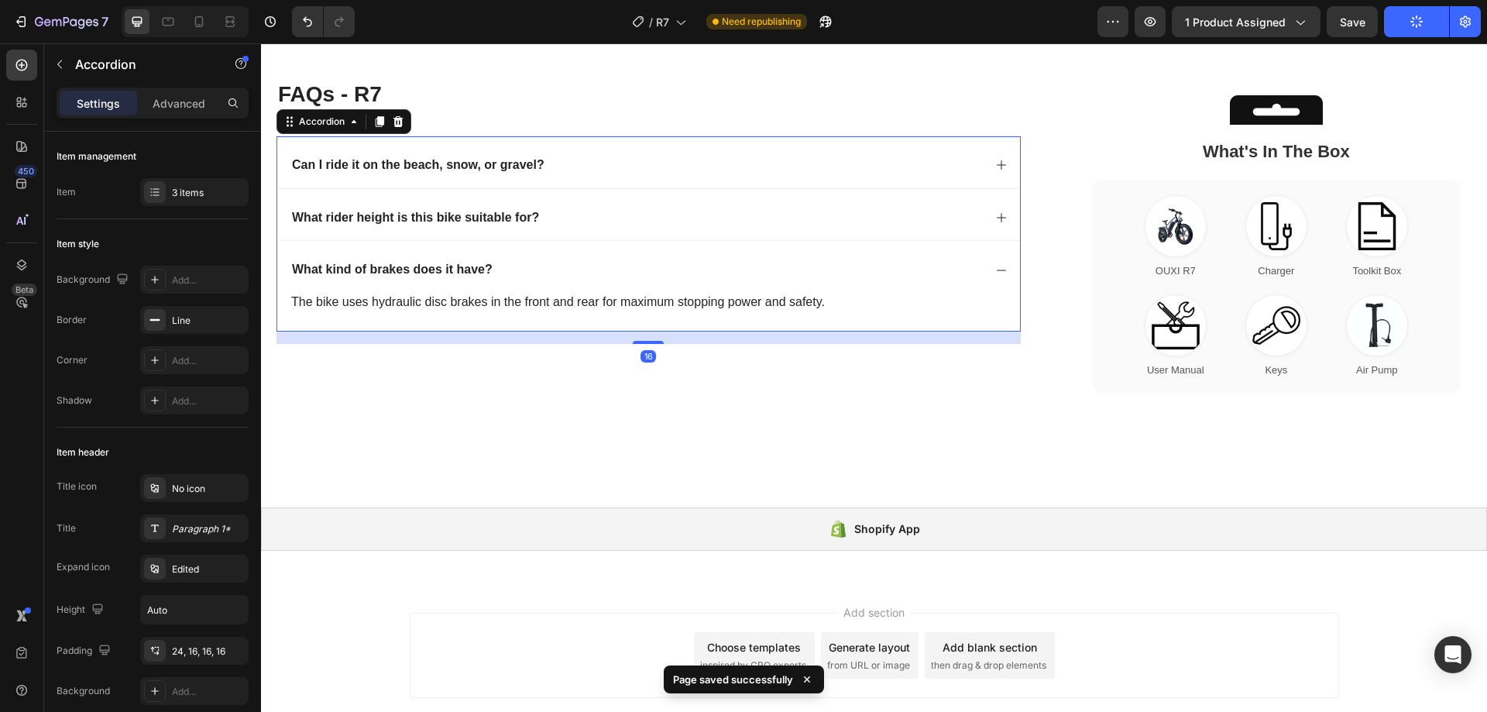
click at [564, 214] on div "What rider height is this bike suitable for?" at bounding box center [636, 217] width 693 height 21
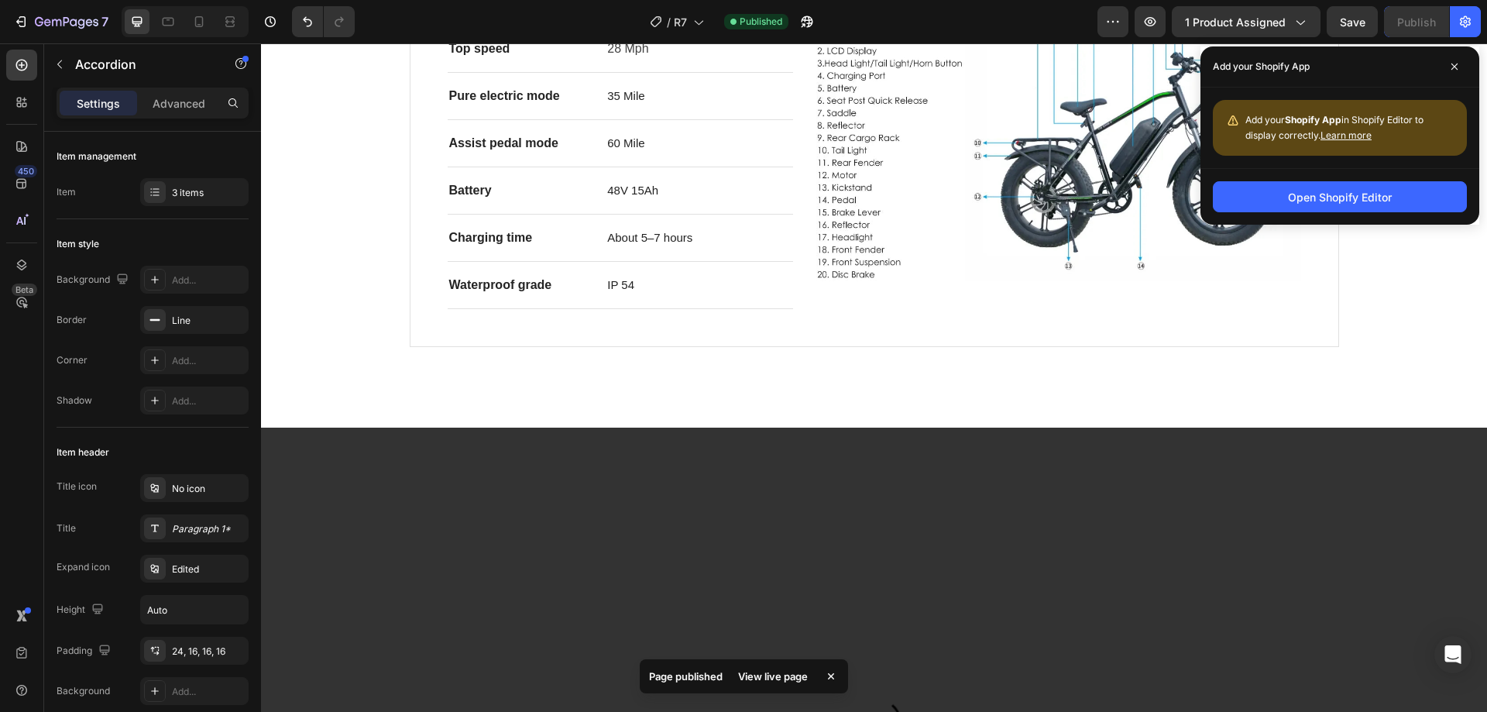
scroll to position [825, 0]
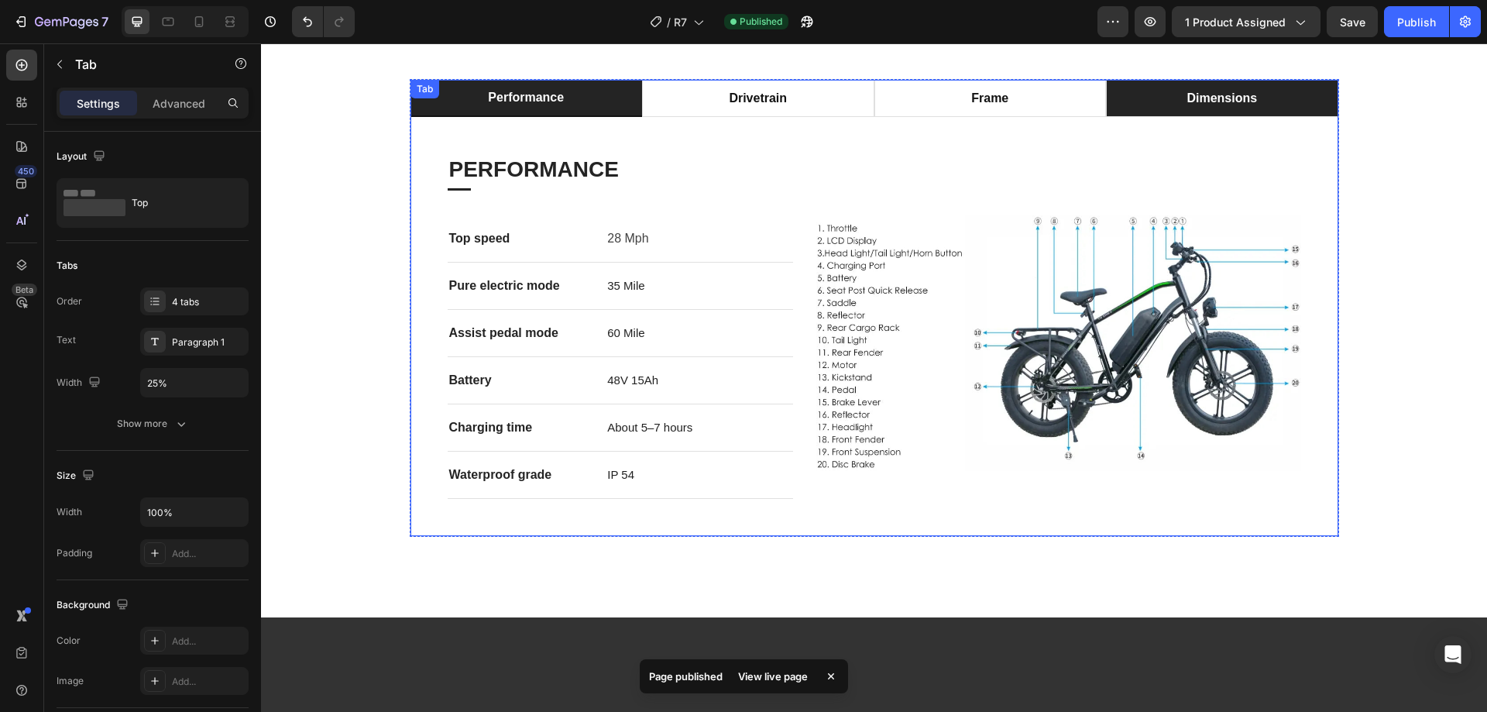
click at [1139, 89] on li "dimensions" at bounding box center [1222, 98] width 232 height 37
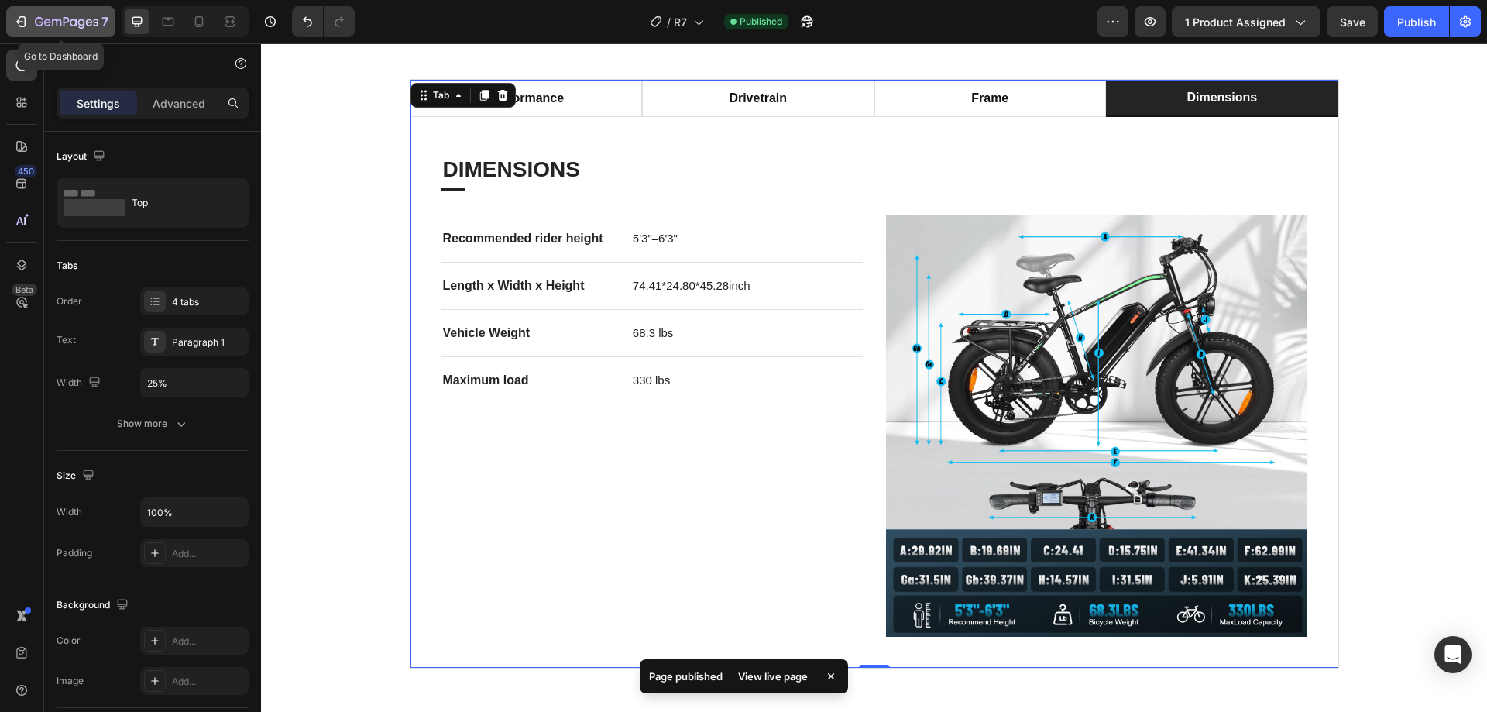
click at [47, 17] on icon "button" at bounding box center [66, 22] width 63 height 13
